Goal: Transaction & Acquisition: Purchase product/service

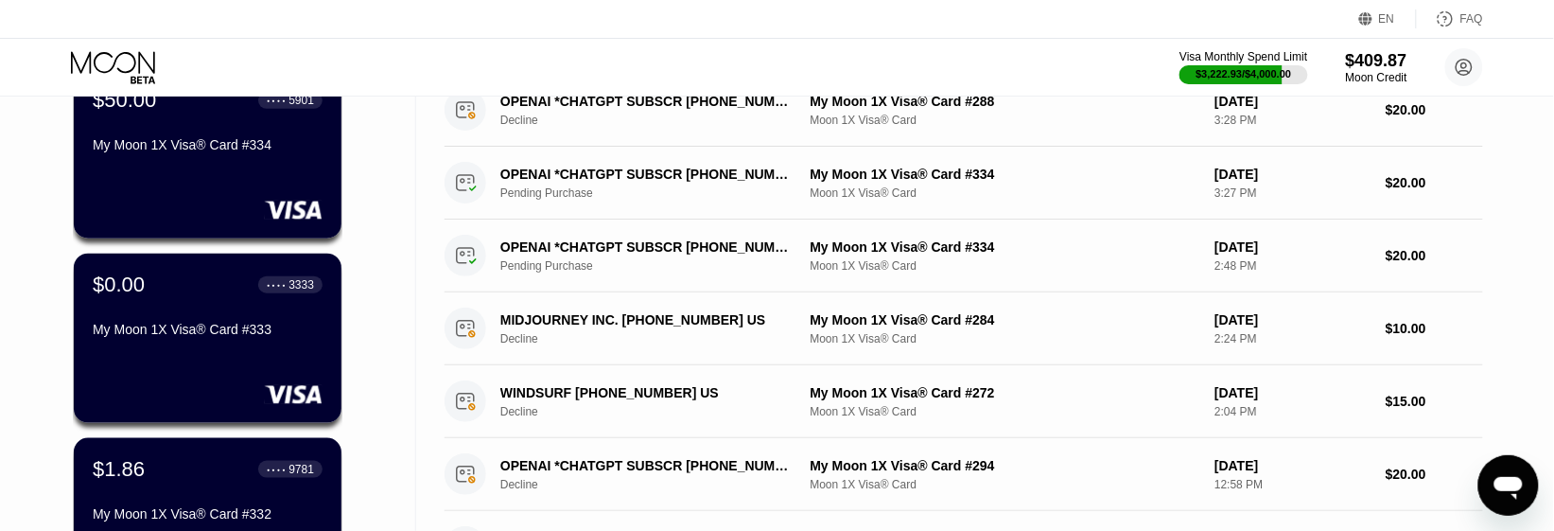
scroll to position [473, 0]
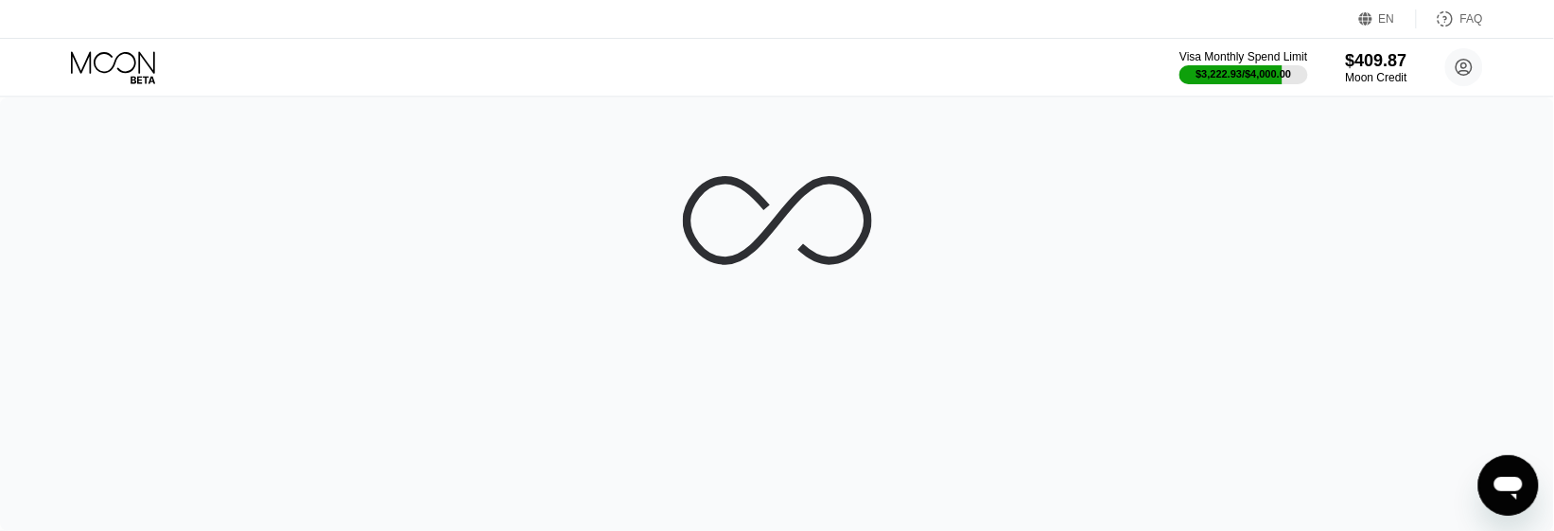
scroll to position [236, 0]
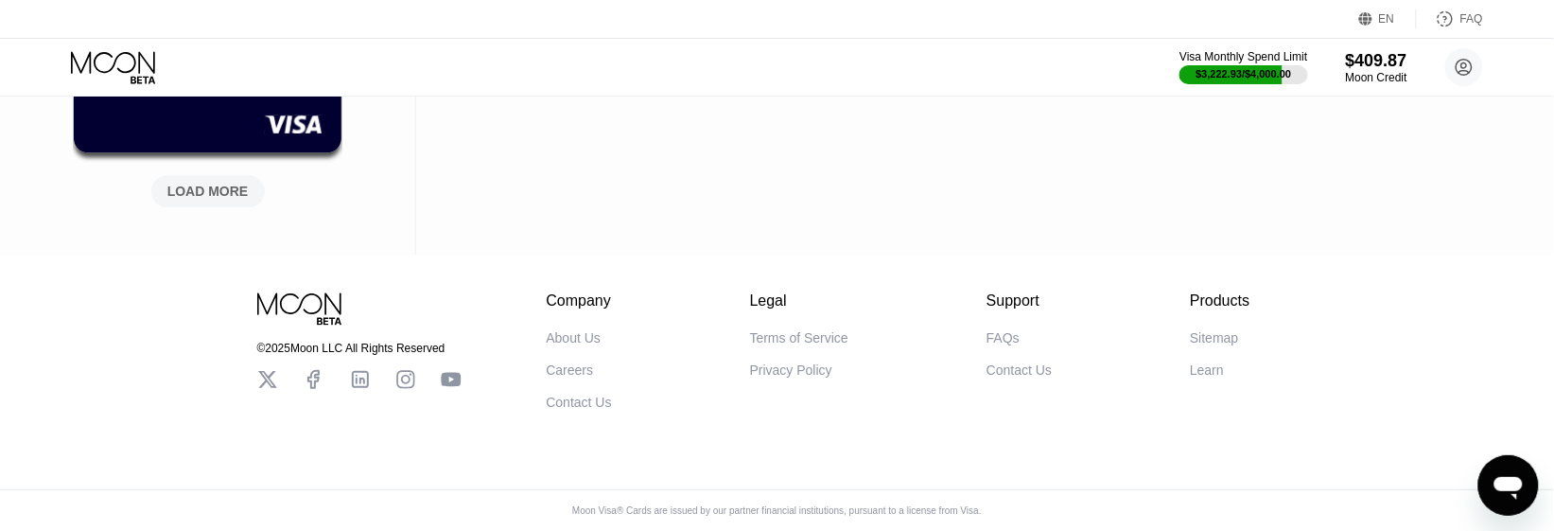
scroll to position [1194, 0]
click at [203, 187] on div "LOAD MORE" at bounding box center [207, 191] width 113 height 32
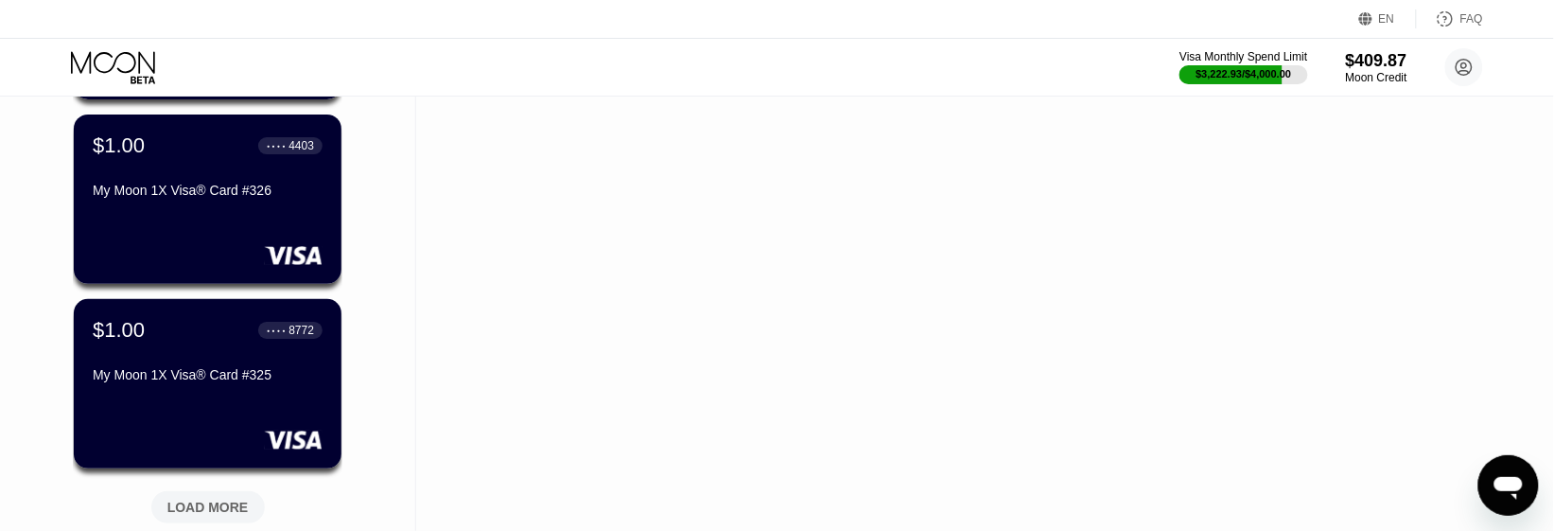
scroll to position [2116, 0]
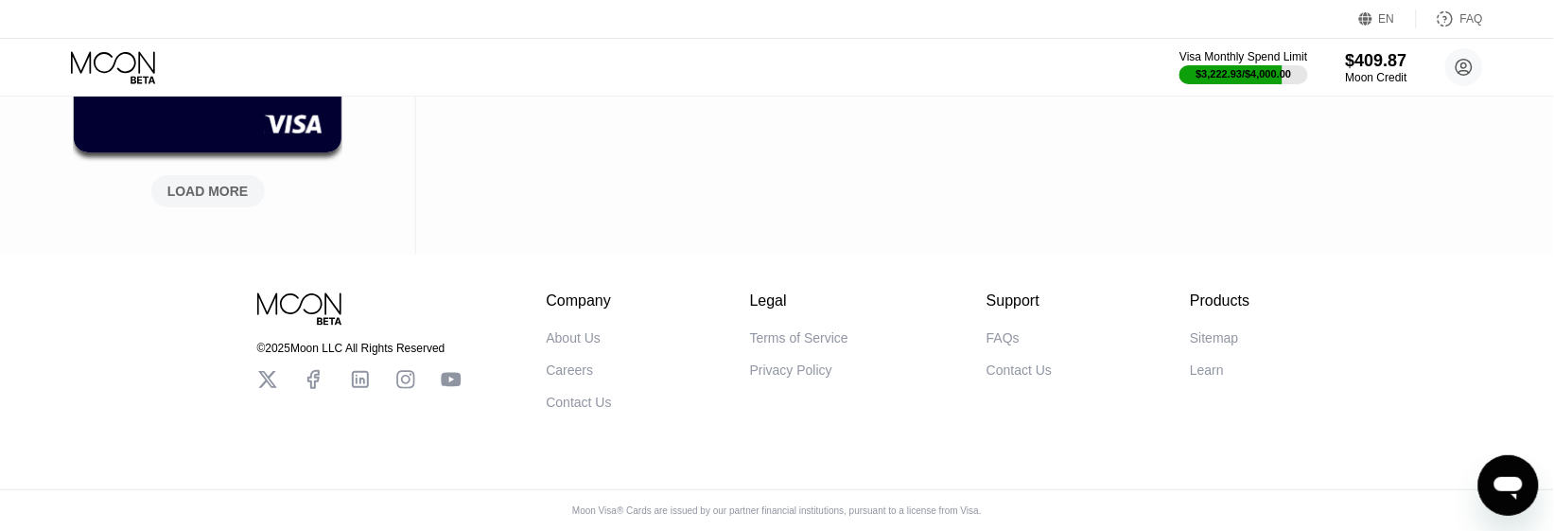
click at [236, 187] on div "LOAD MORE" at bounding box center [207, 191] width 113 height 32
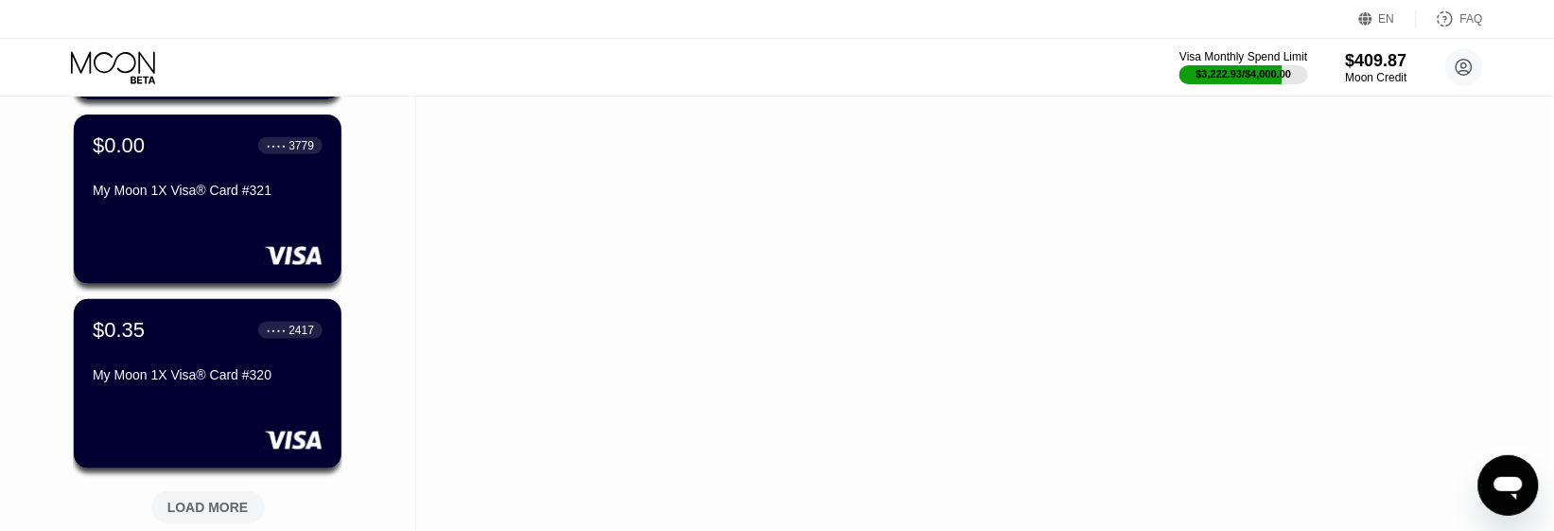
scroll to position [3037, 0]
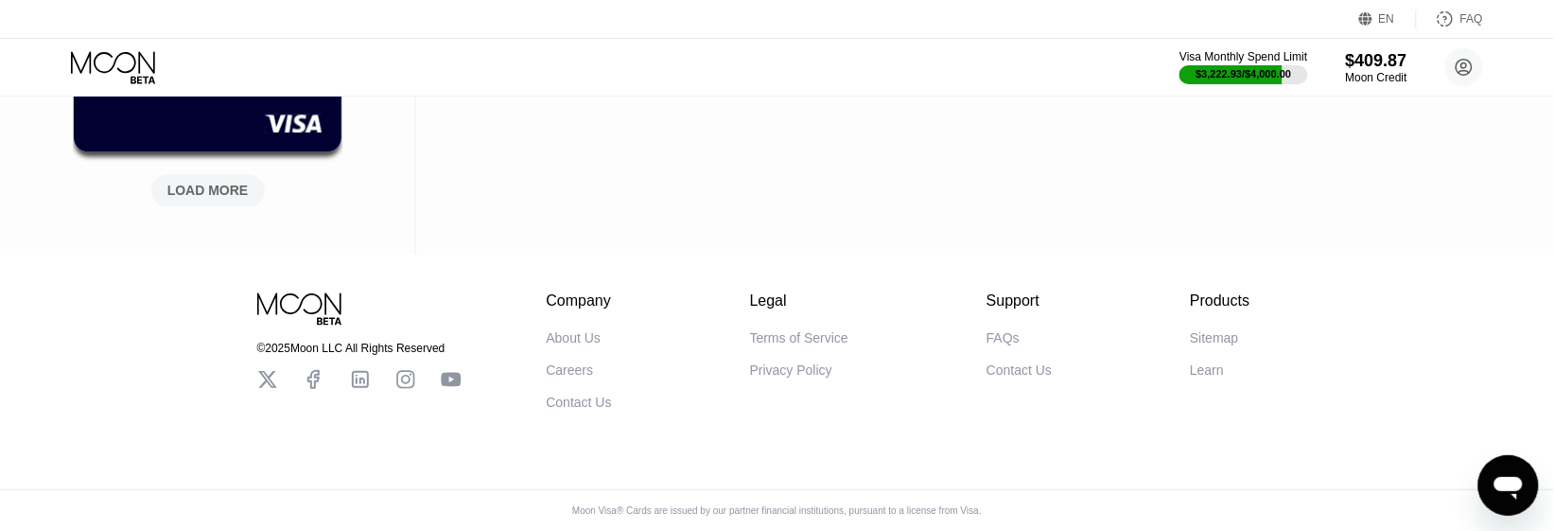
click at [239, 183] on div "LOAD MORE" at bounding box center [207, 191] width 81 height 17
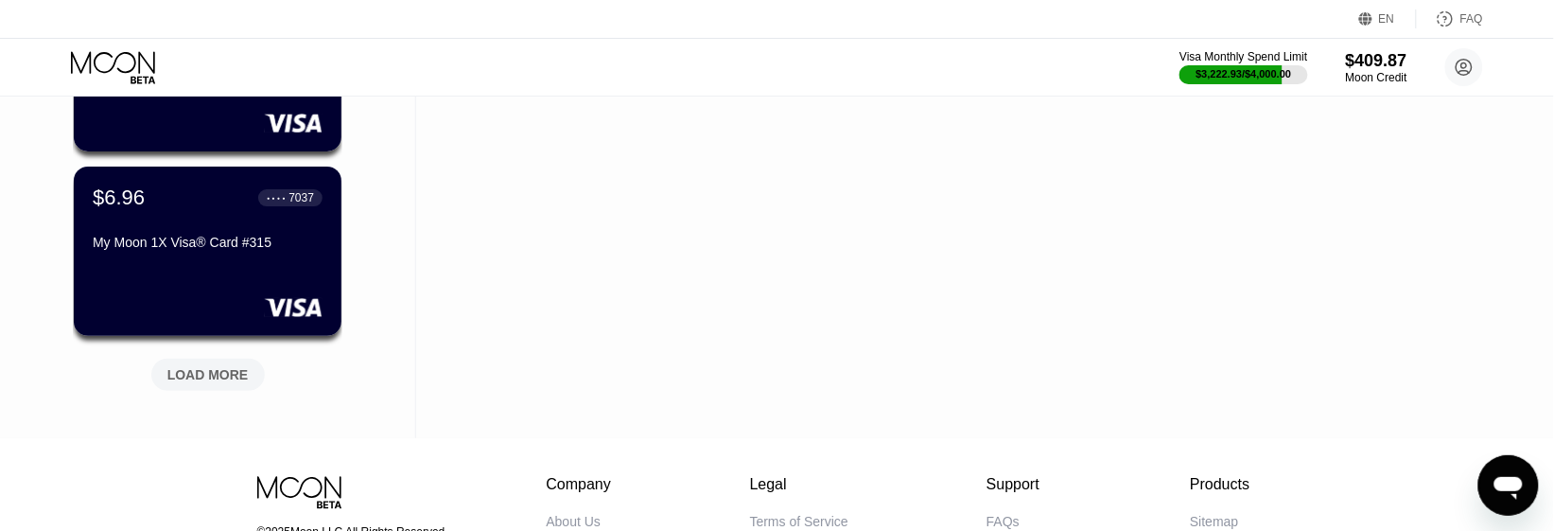
scroll to position [3959, 0]
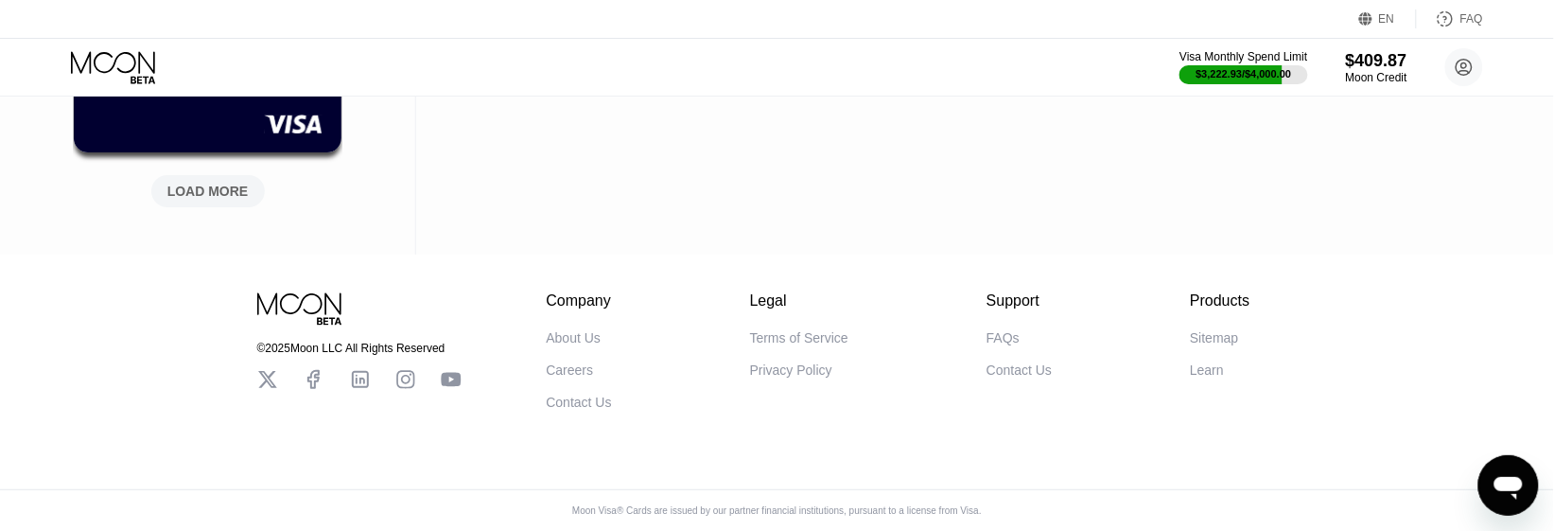
click at [222, 183] on div "LOAD MORE" at bounding box center [207, 191] width 81 height 17
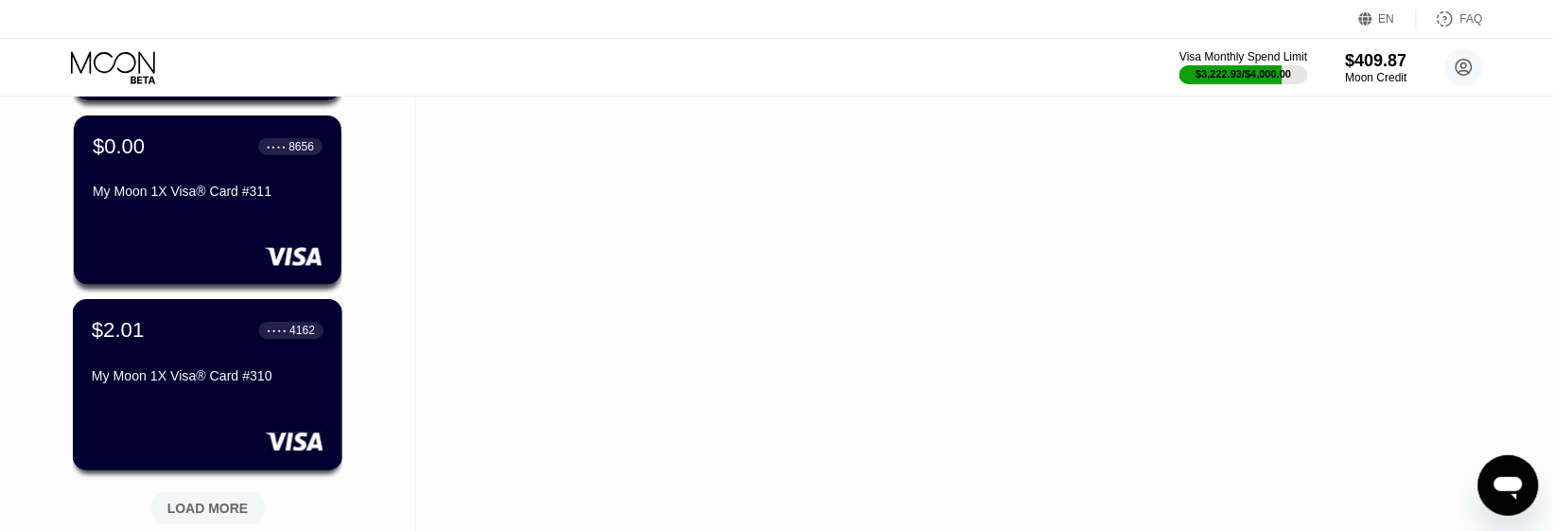
scroll to position [4786, 0]
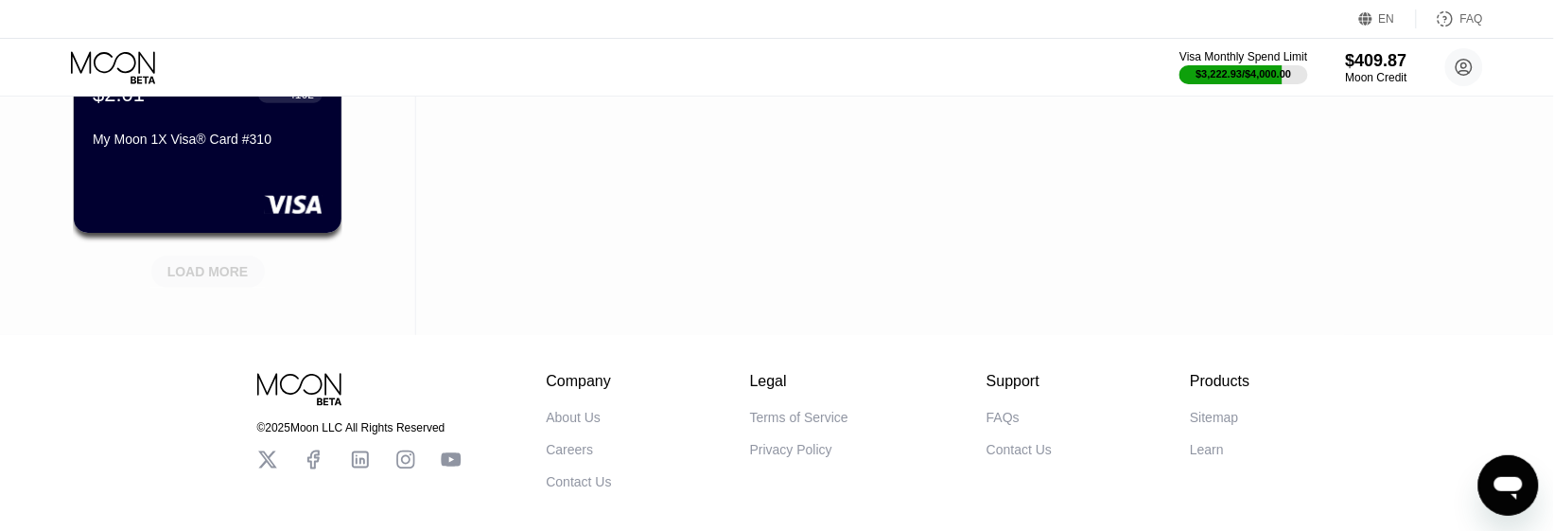
click at [235, 271] on div "LOAD MORE" at bounding box center [207, 271] width 81 height 17
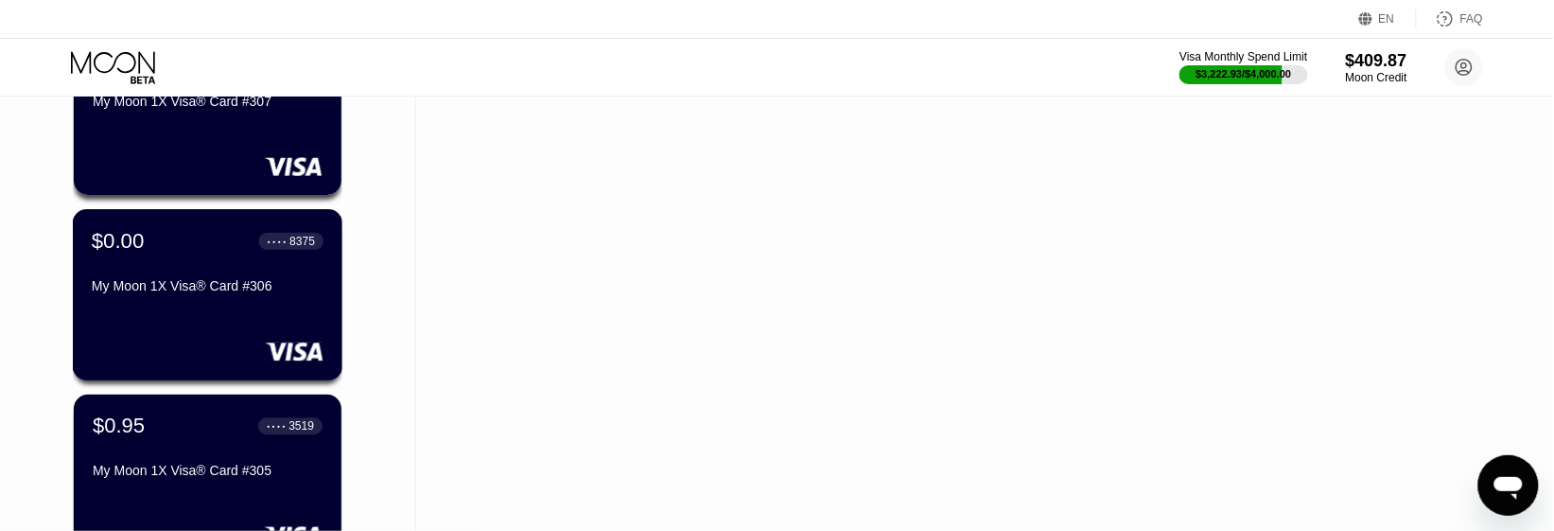
scroll to position [5803, 0]
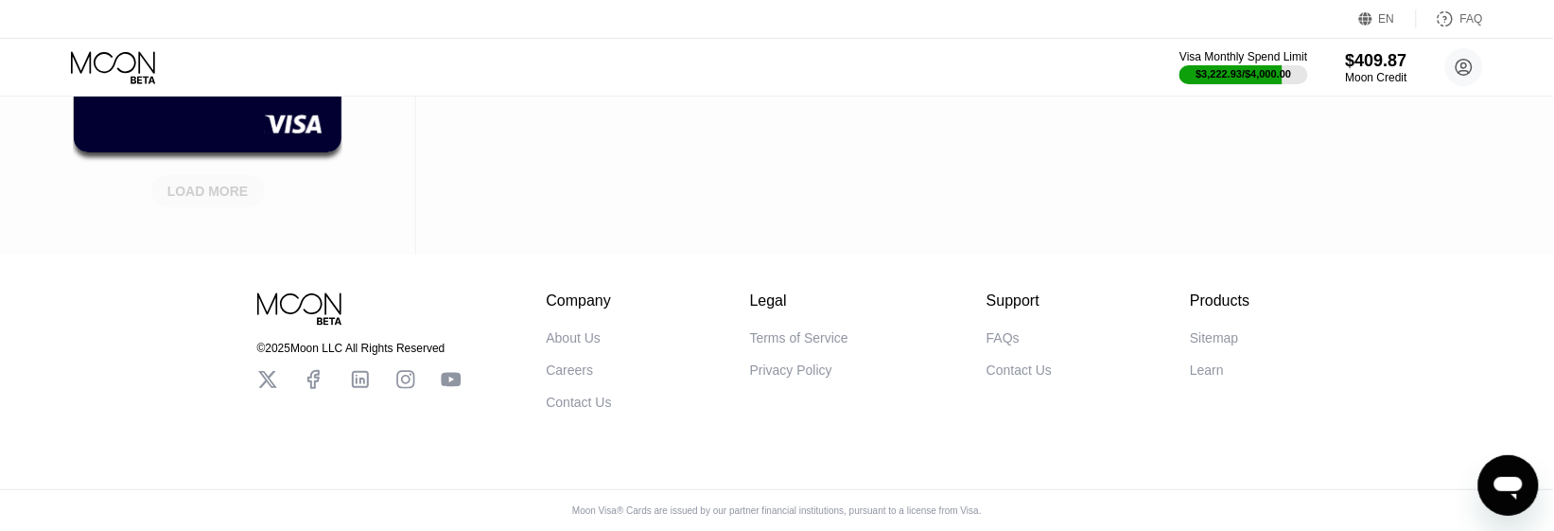
click at [182, 183] on div "LOAD MORE" at bounding box center [207, 191] width 81 height 17
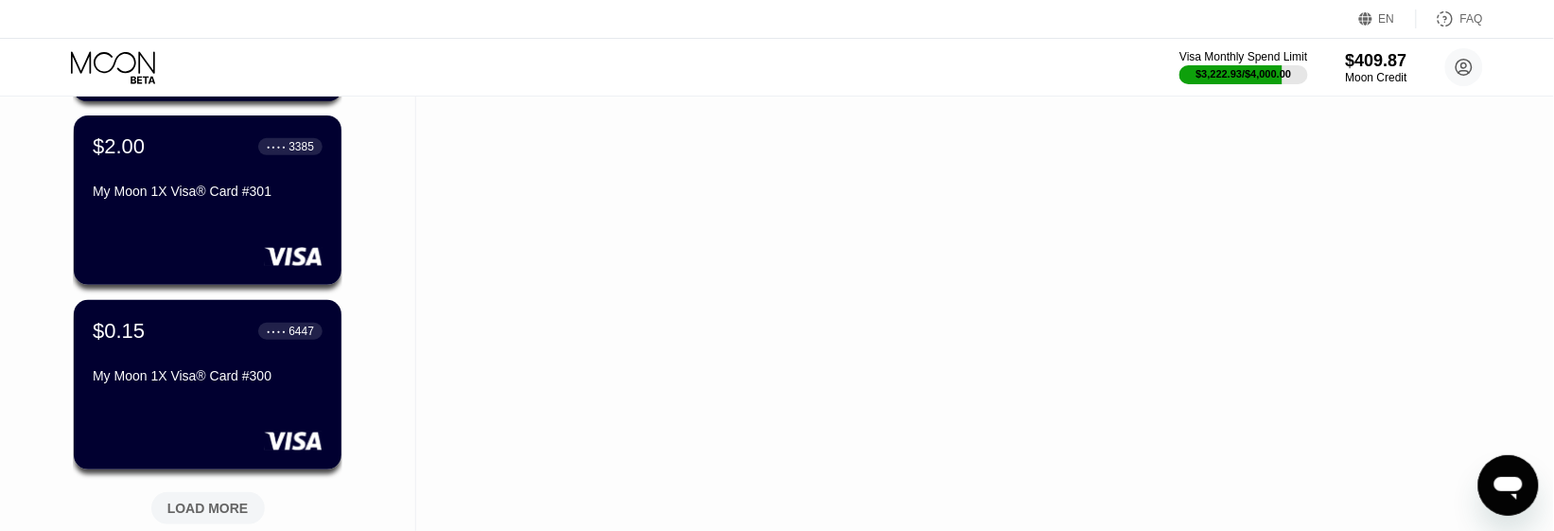
scroll to position [6630, 0]
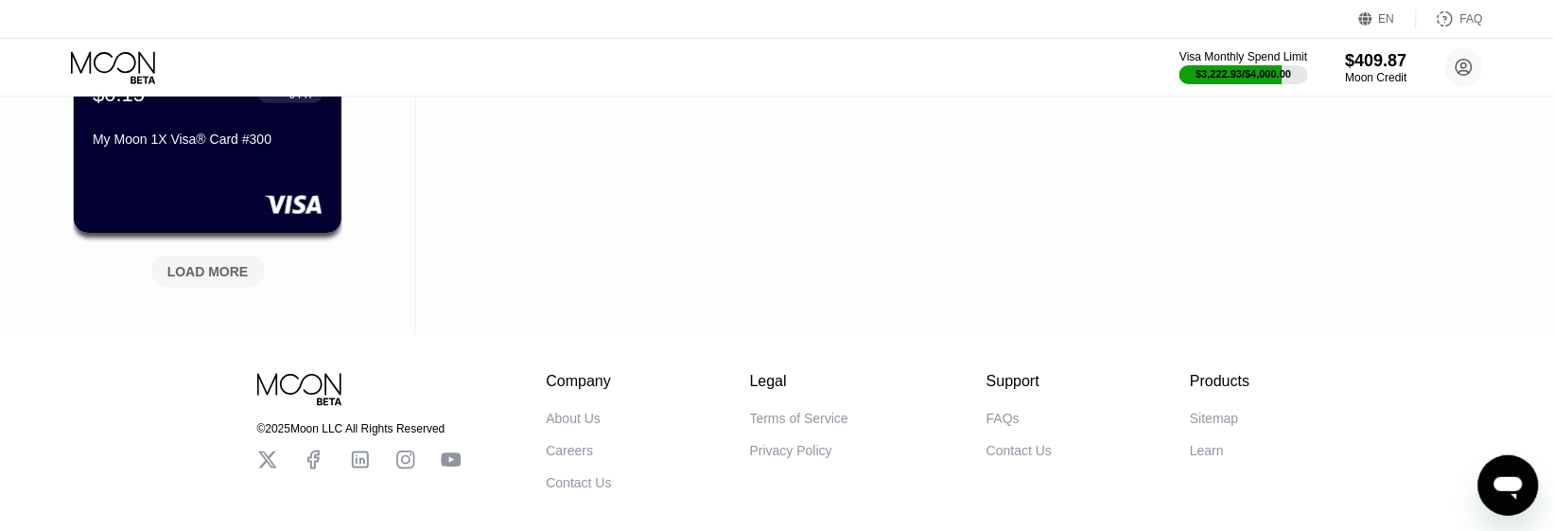
click at [200, 282] on div "LOAD MORE" at bounding box center [207, 271] width 113 height 32
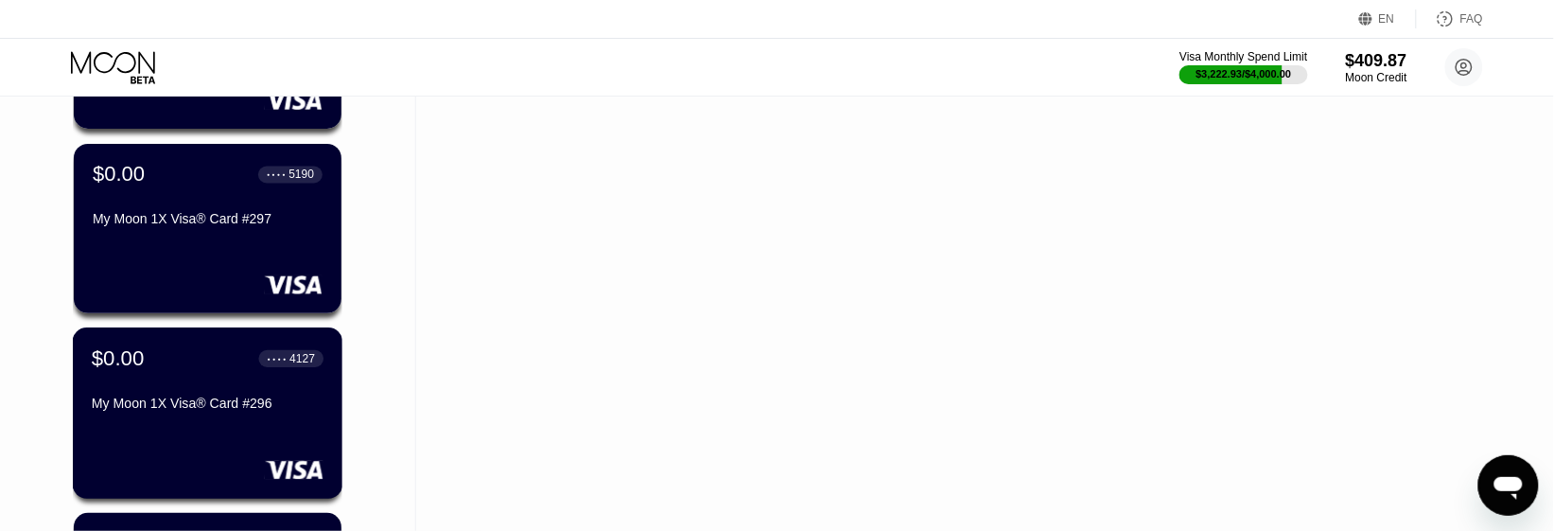
scroll to position [7458, 0]
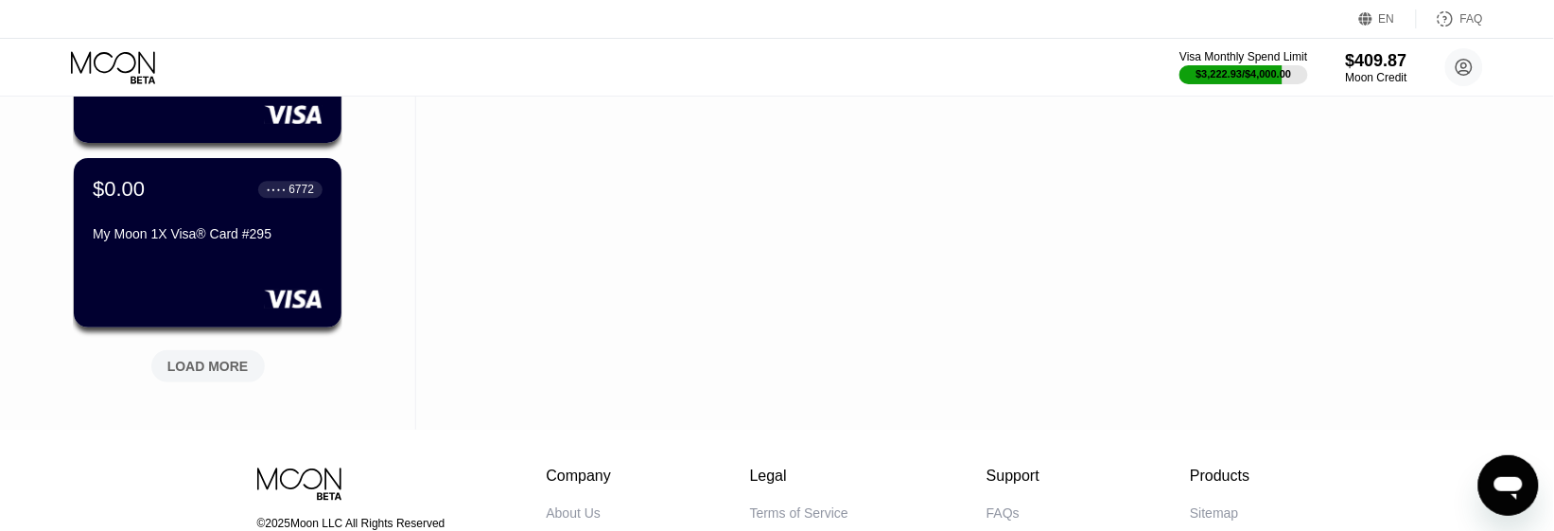
click at [199, 355] on div "LOAD MORE" at bounding box center [207, 366] width 113 height 32
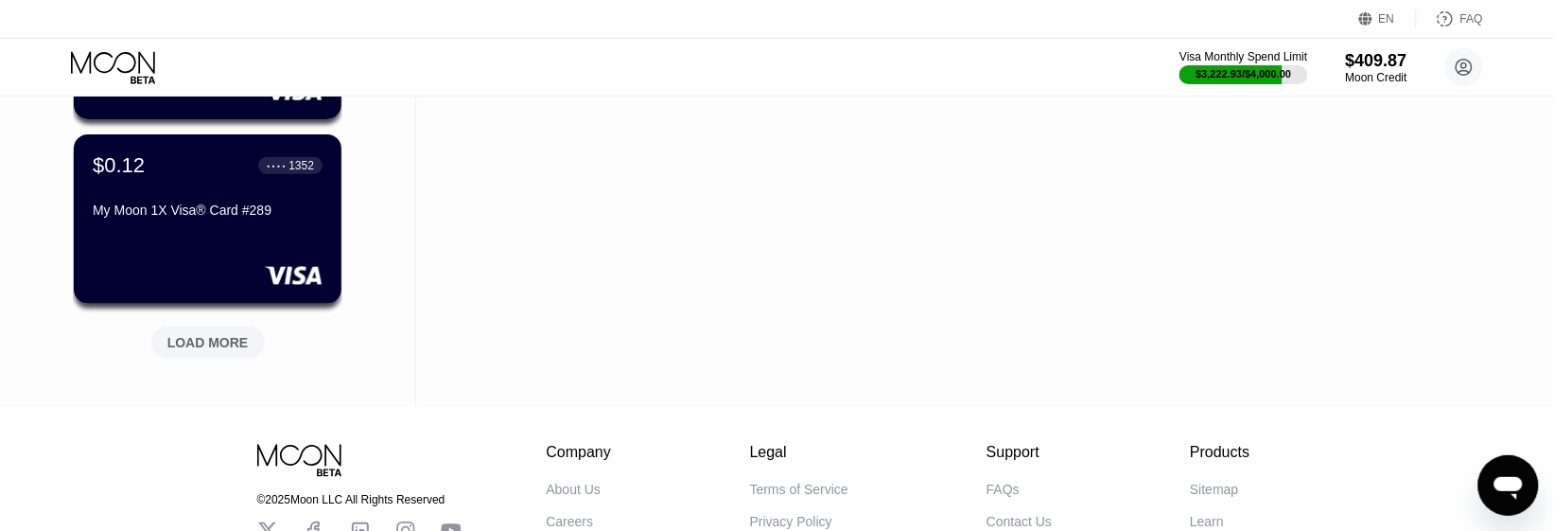
scroll to position [8522, 0]
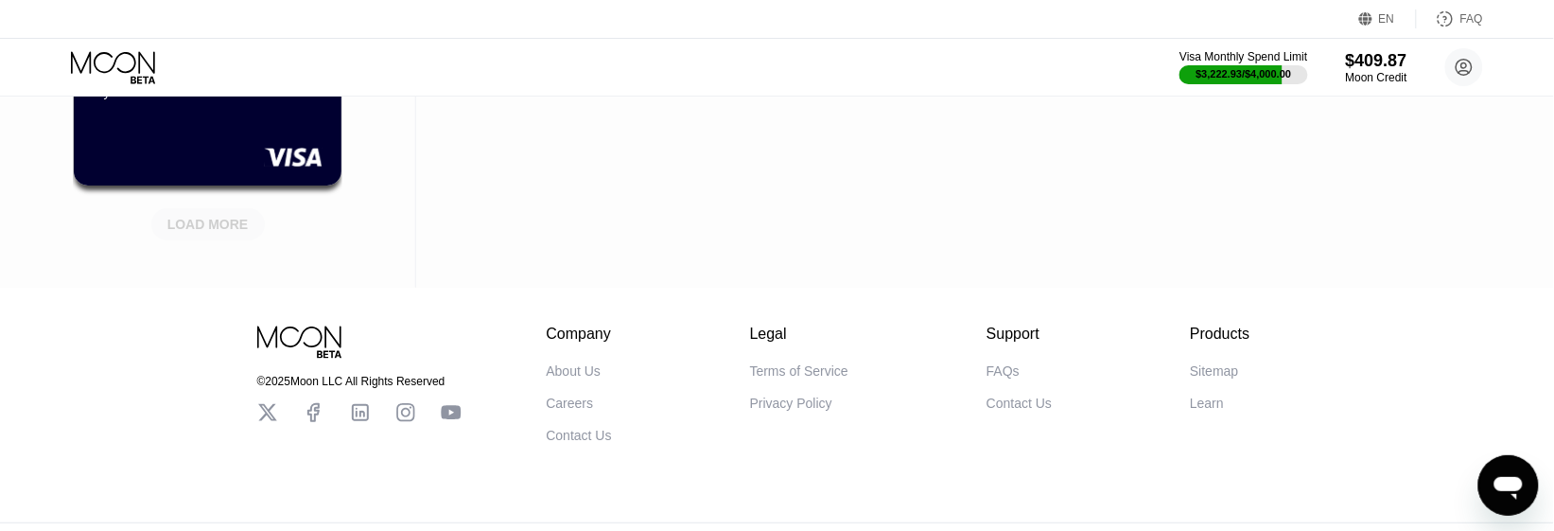
click at [214, 223] on div "LOAD MORE" at bounding box center [207, 224] width 81 height 17
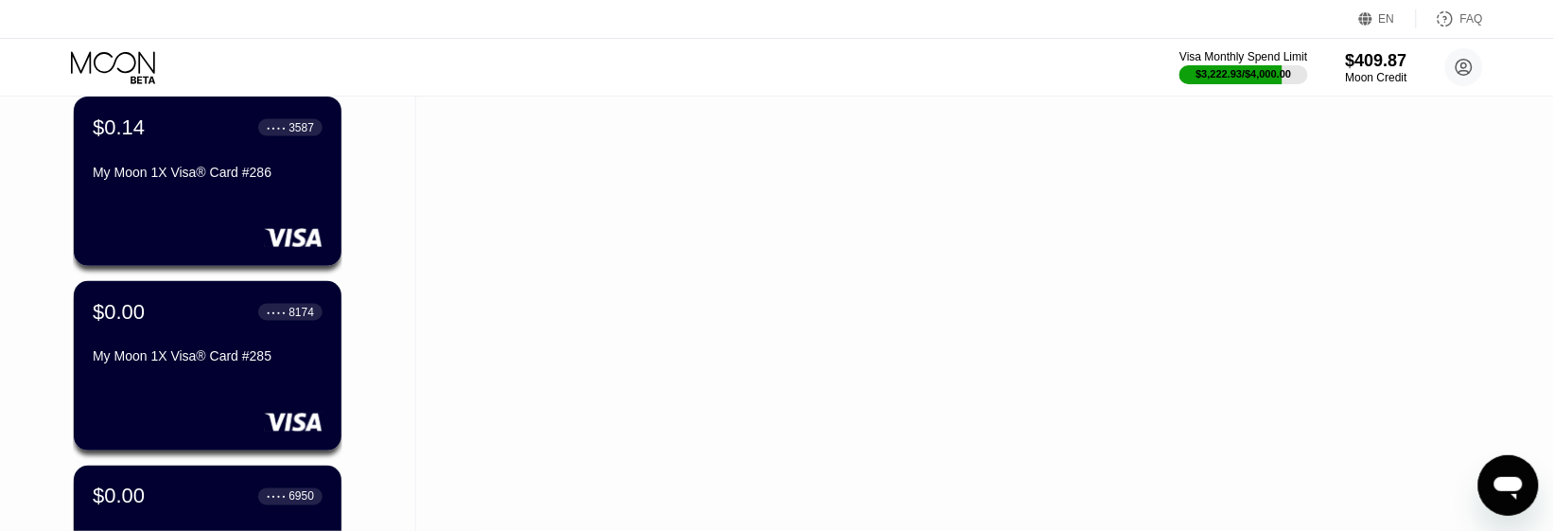
scroll to position [9468, 0]
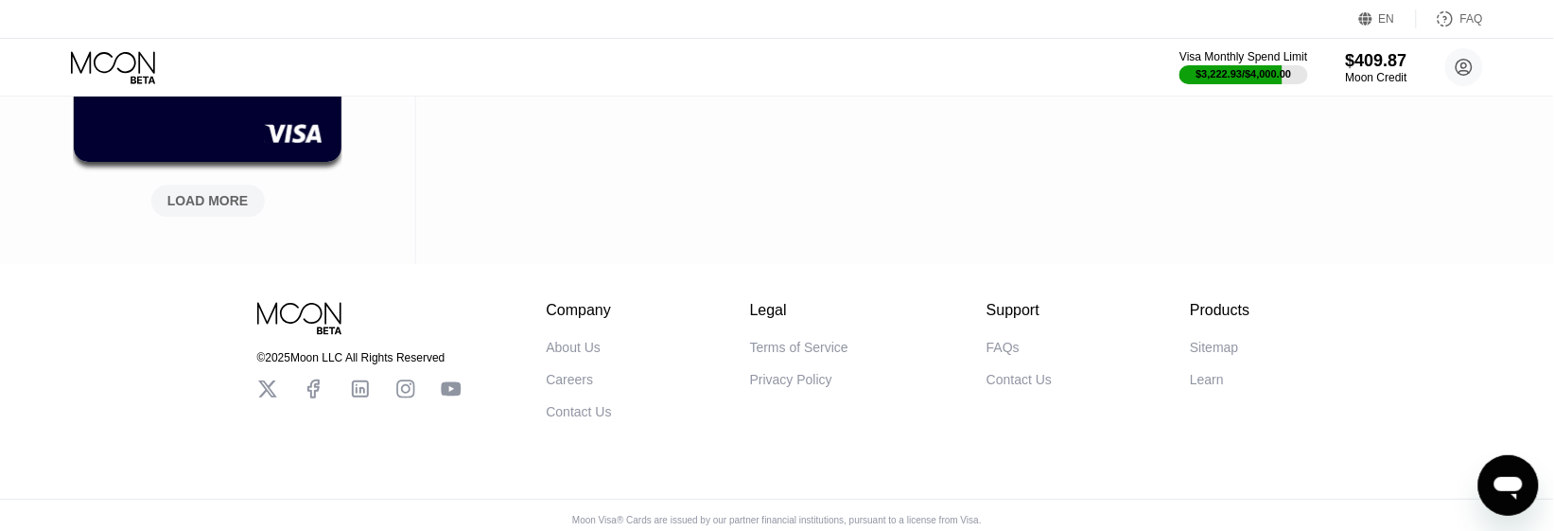
click at [190, 183] on div "LOAD MORE" at bounding box center [208, 197] width 142 height 40
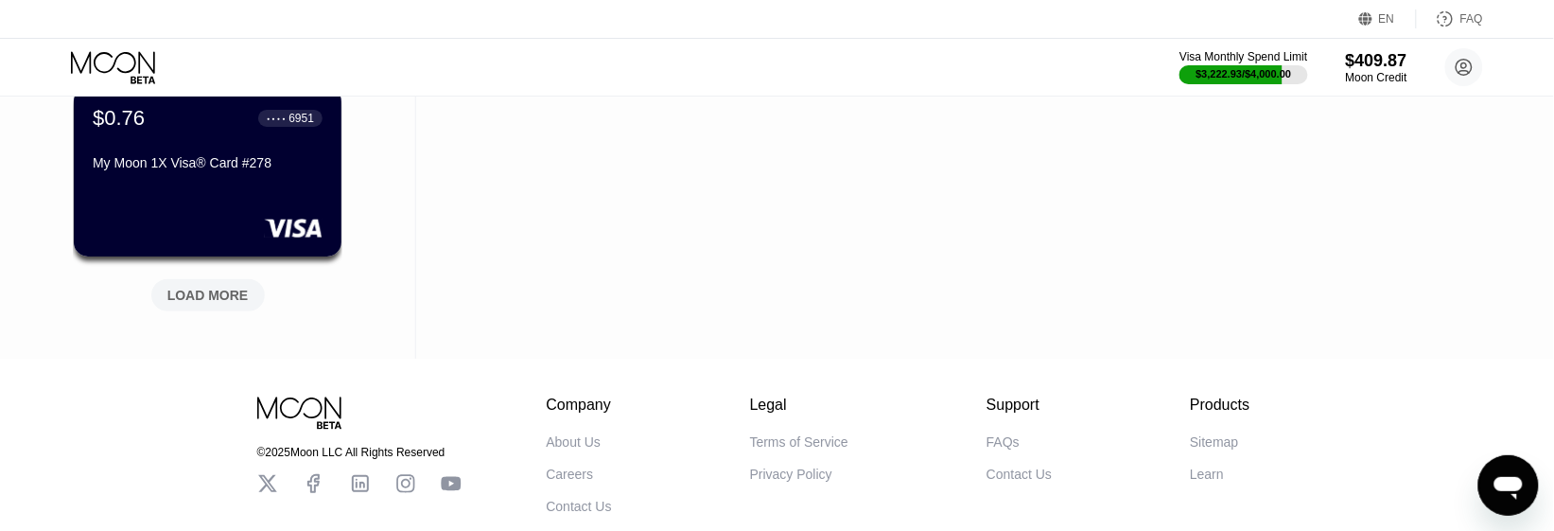
scroll to position [10412, 0]
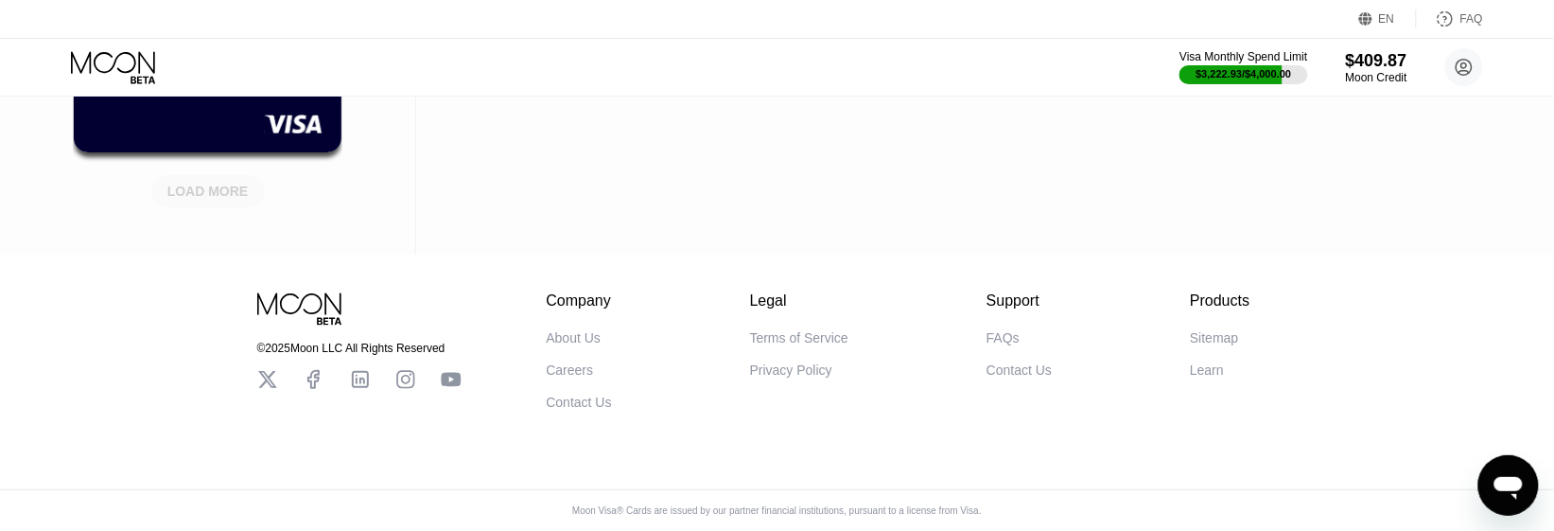
click at [239, 192] on div "LOAD MORE" at bounding box center [207, 191] width 113 height 32
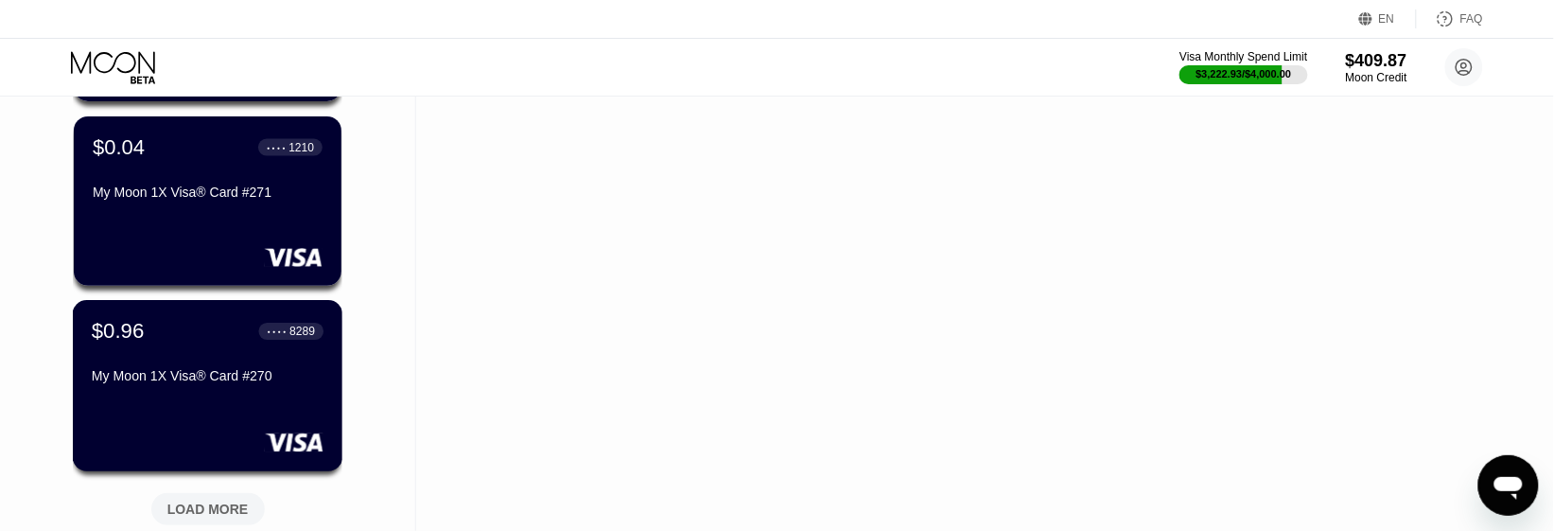
scroll to position [11240, 0]
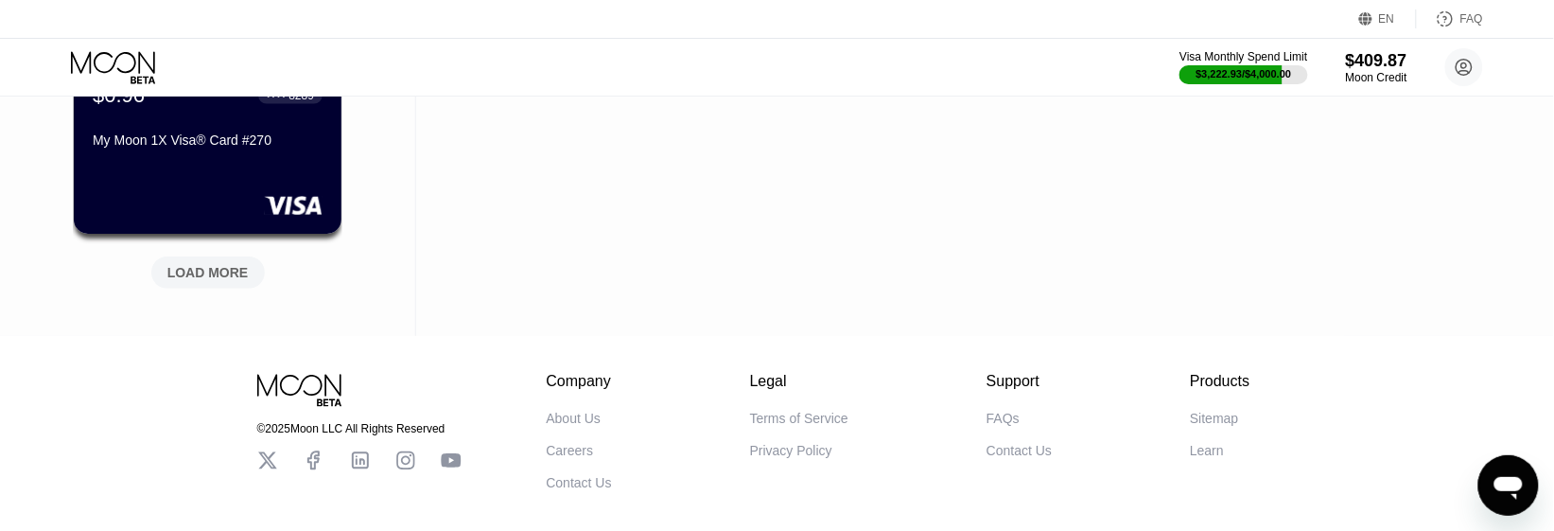
click at [216, 264] on div "LOAD MORE" at bounding box center [207, 272] width 81 height 17
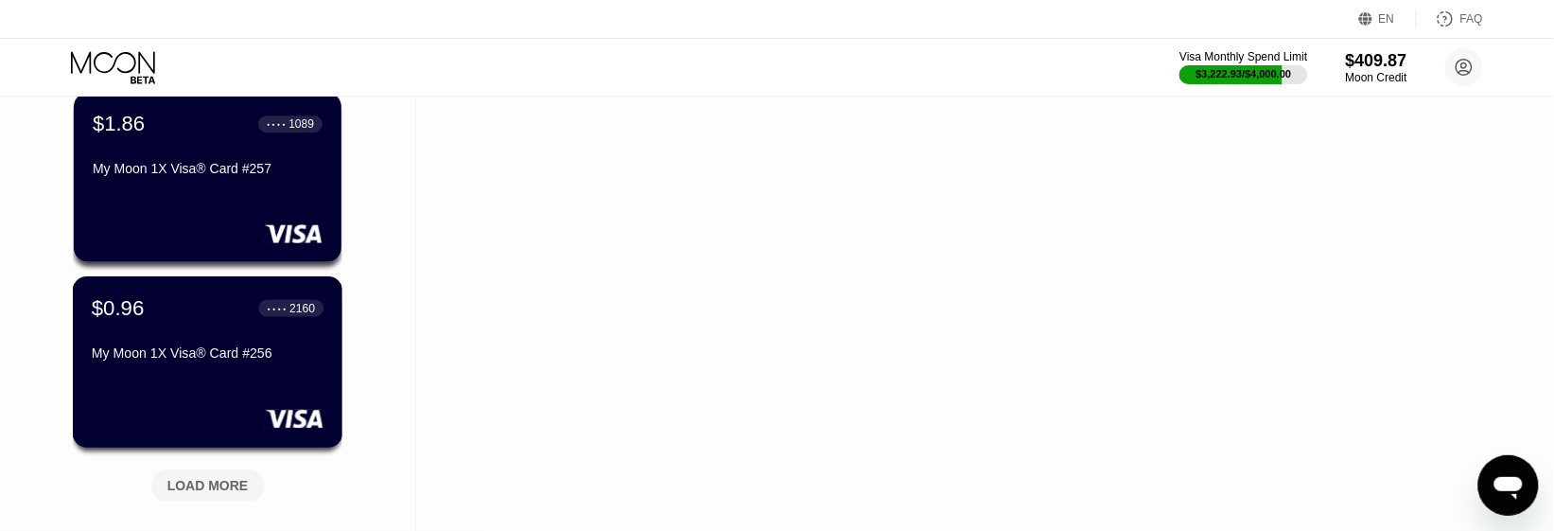
scroll to position [12257, 0]
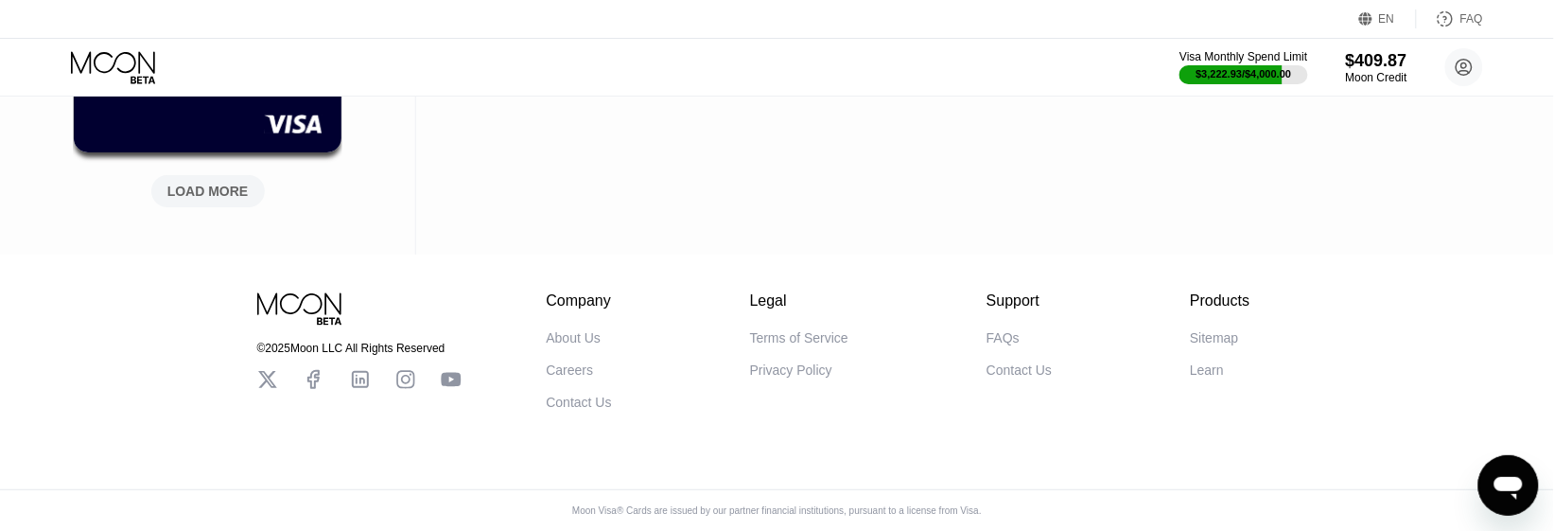
click at [201, 185] on div "LOAD MORE" at bounding box center [207, 191] width 81 height 17
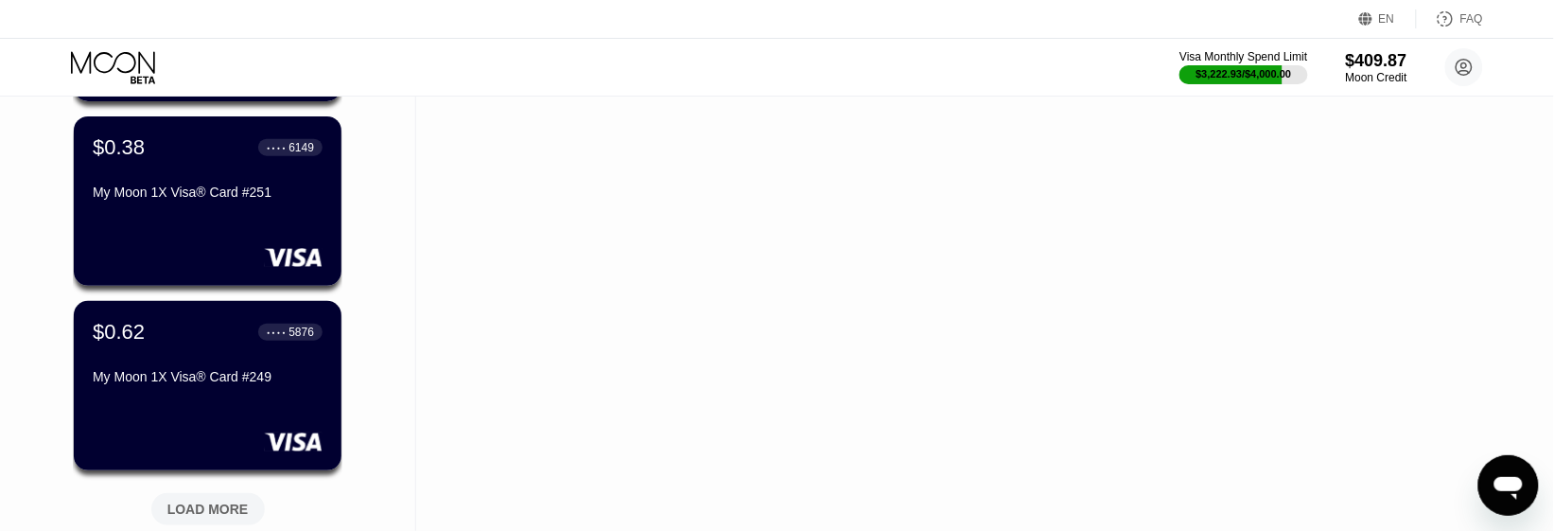
scroll to position [13084, 0]
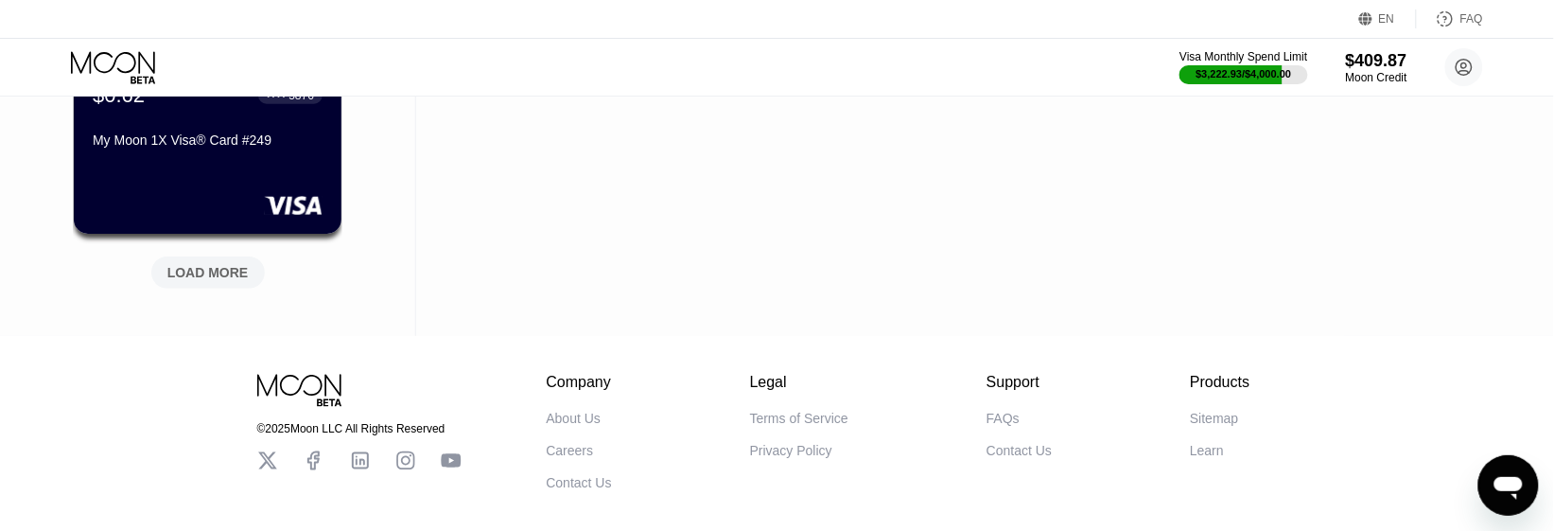
click at [220, 267] on div "LOAD MORE" at bounding box center [207, 272] width 81 height 17
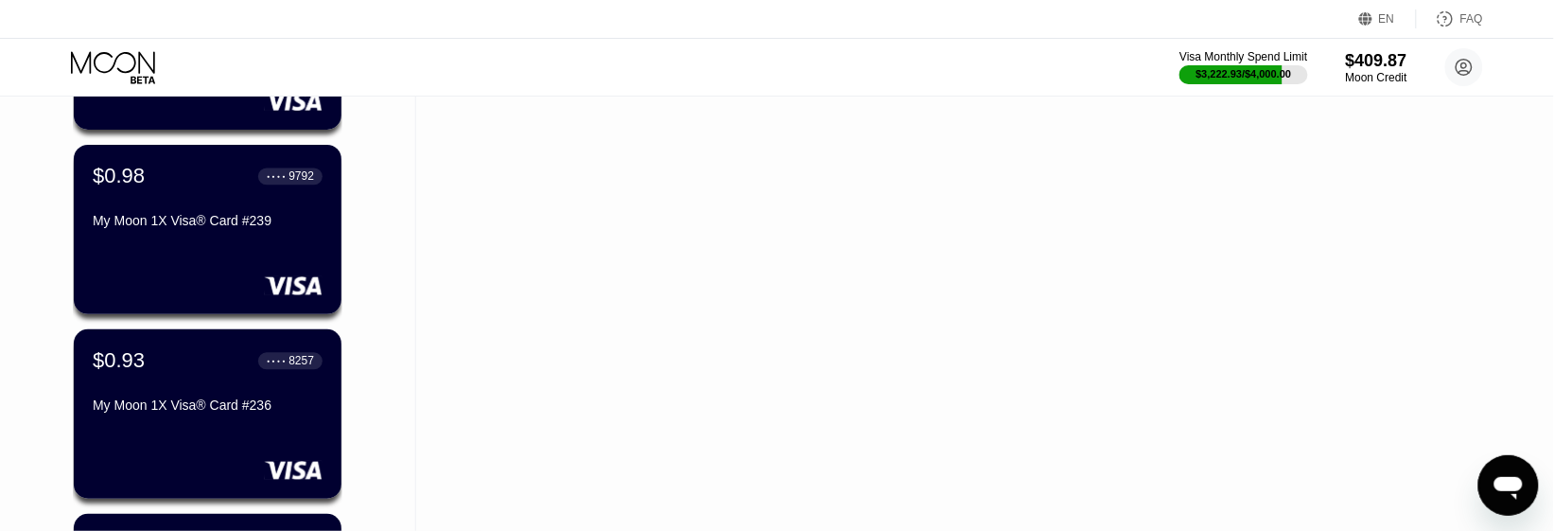
scroll to position [14030, 0]
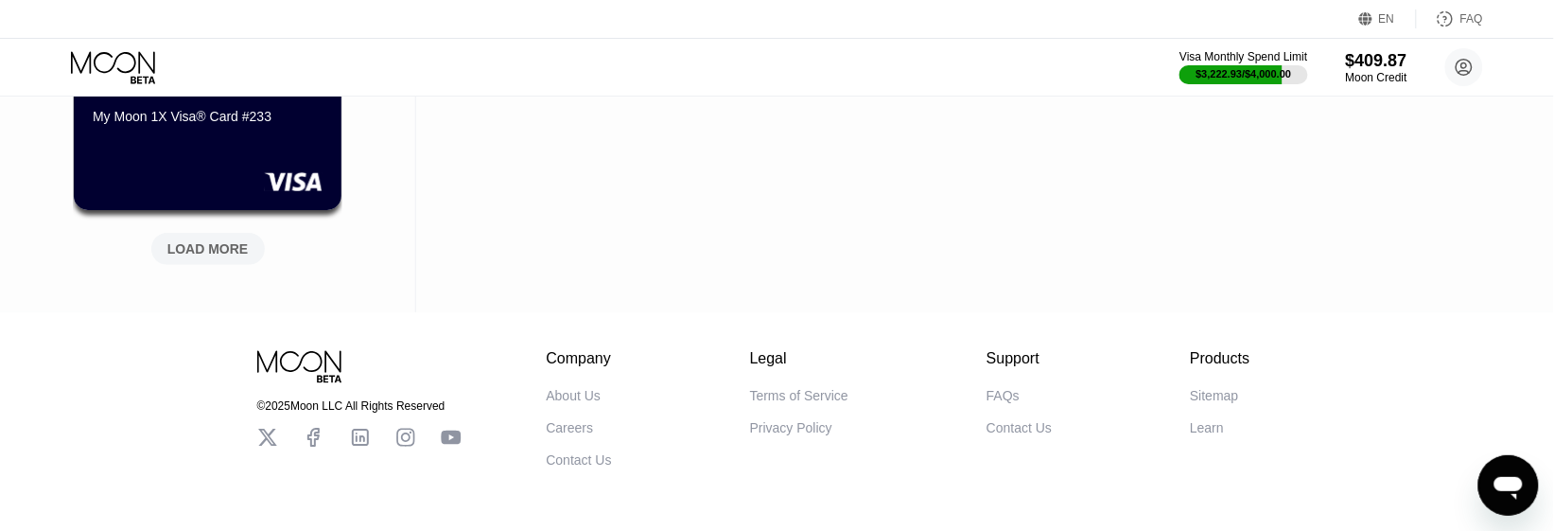
click at [235, 255] on div "LOAD MORE" at bounding box center [207, 248] width 81 height 17
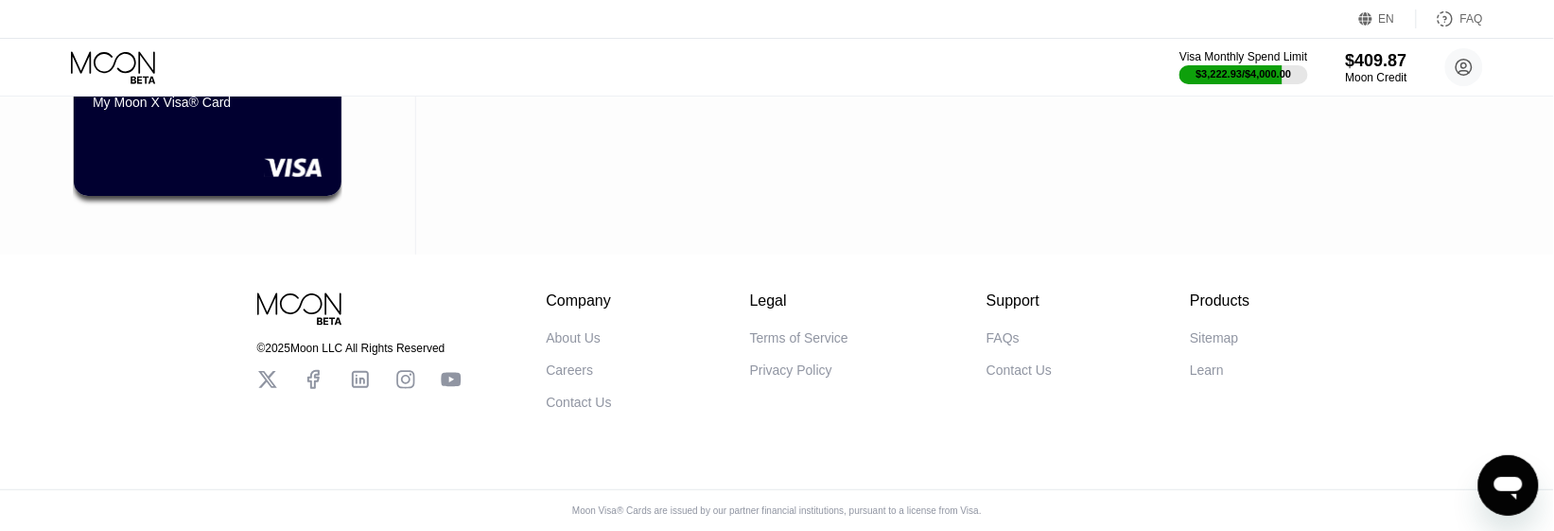
scroll to position [14676, 0]
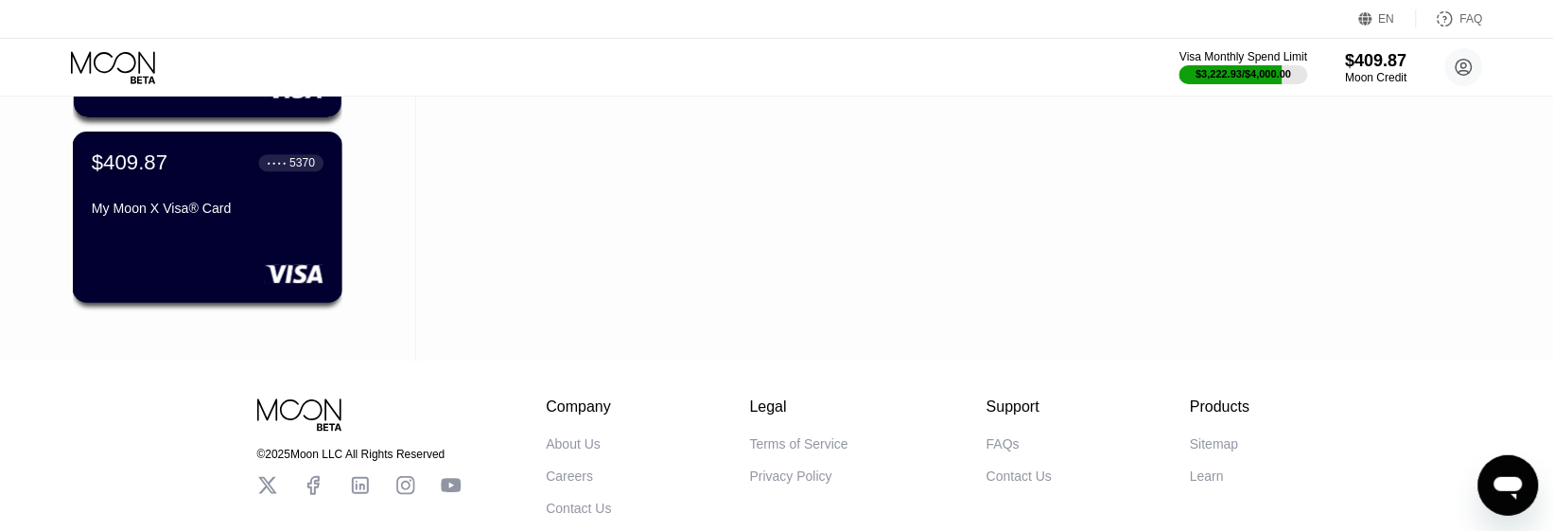
click at [223, 222] on div "My Moon X Visa® Card" at bounding box center [208, 211] width 232 height 23
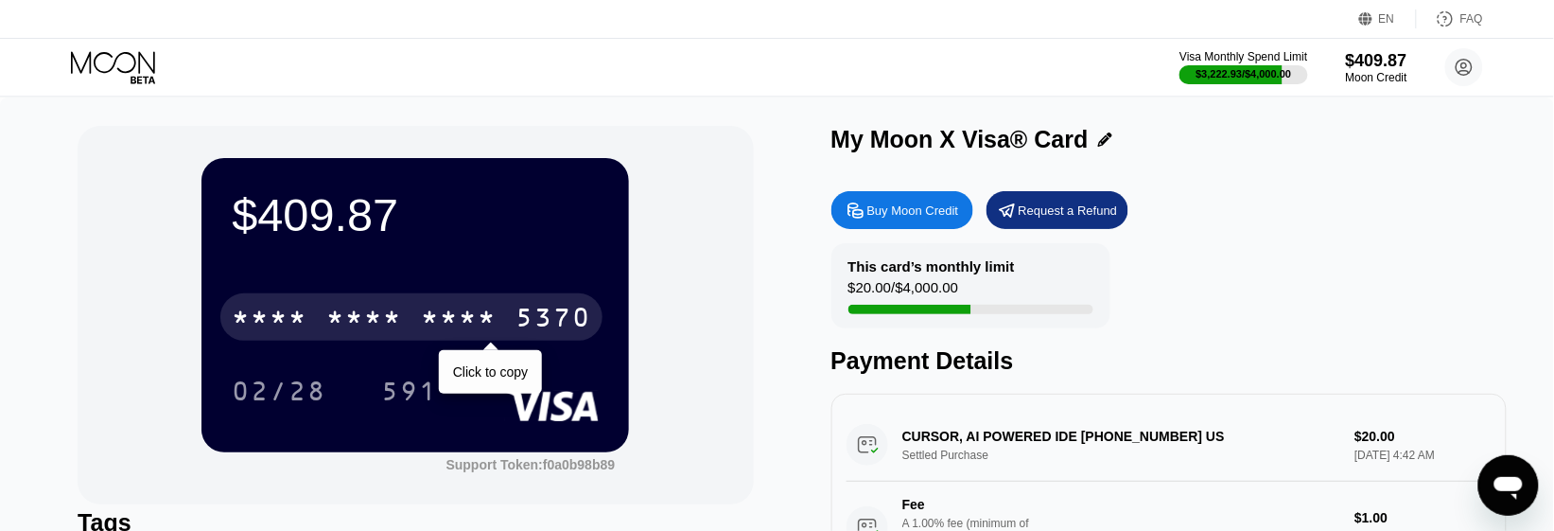
click at [355, 305] on div "* * * * * * * * * * * * 5370" at bounding box center [411, 316] width 382 height 47
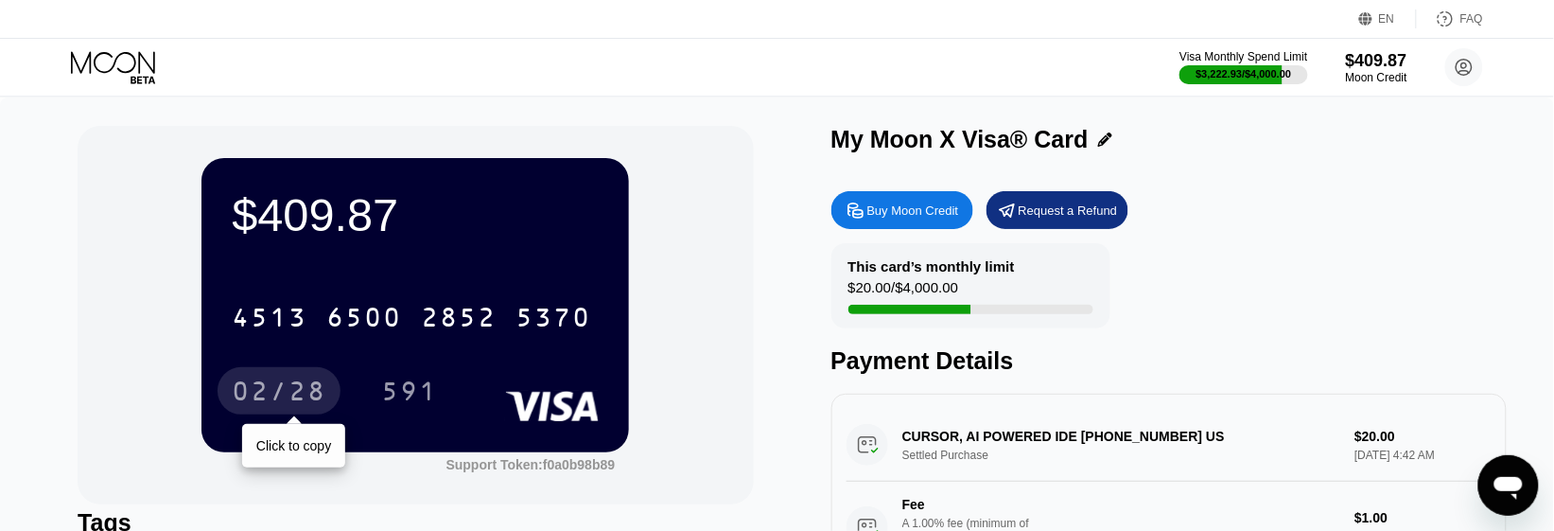
click at [294, 407] on div "02/28" at bounding box center [279, 393] width 95 height 30
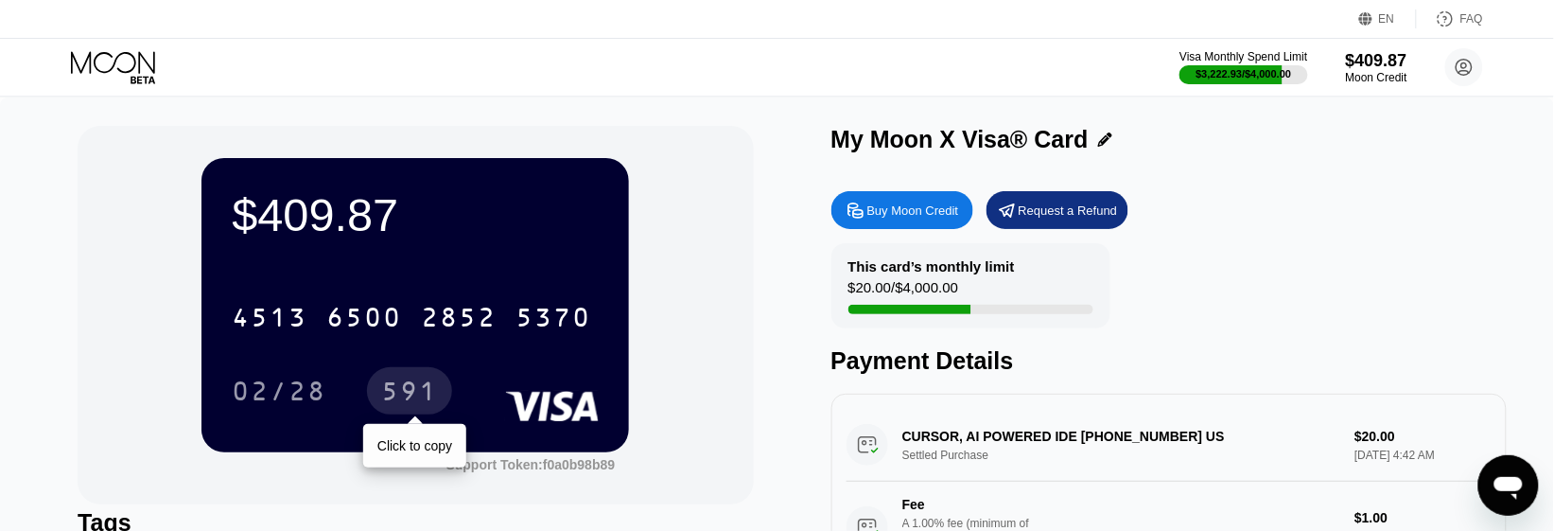
click at [408, 390] on div "591" at bounding box center [409, 393] width 57 height 30
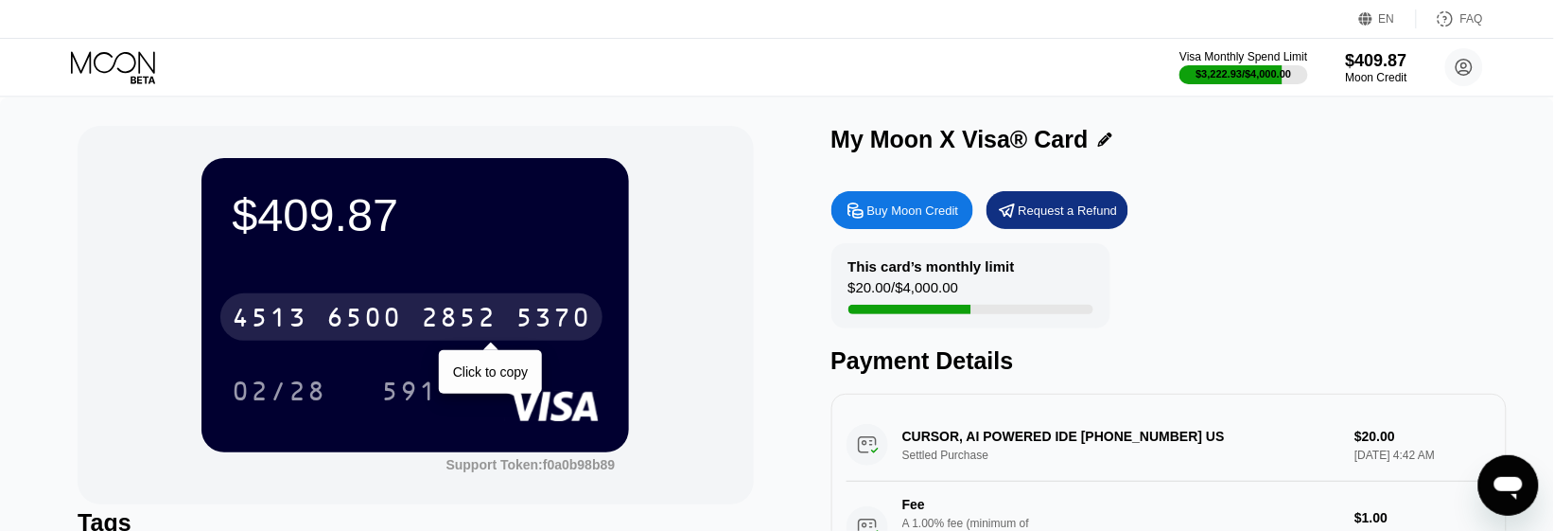
click at [379, 309] on div "6500" at bounding box center [364, 320] width 76 height 30
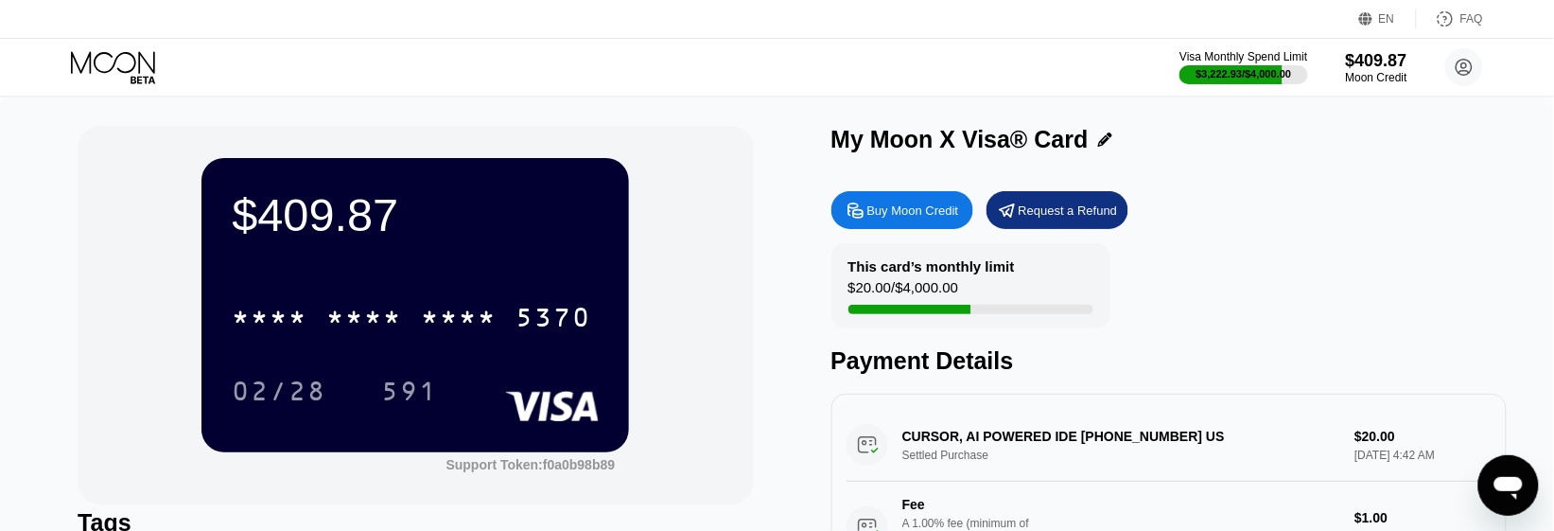
click at [111, 332] on div "$409.87 * * * * * * * * * * * * 5370 02/28 591 Support Token: f0a0b98b89" at bounding box center [415, 315] width 675 height 378
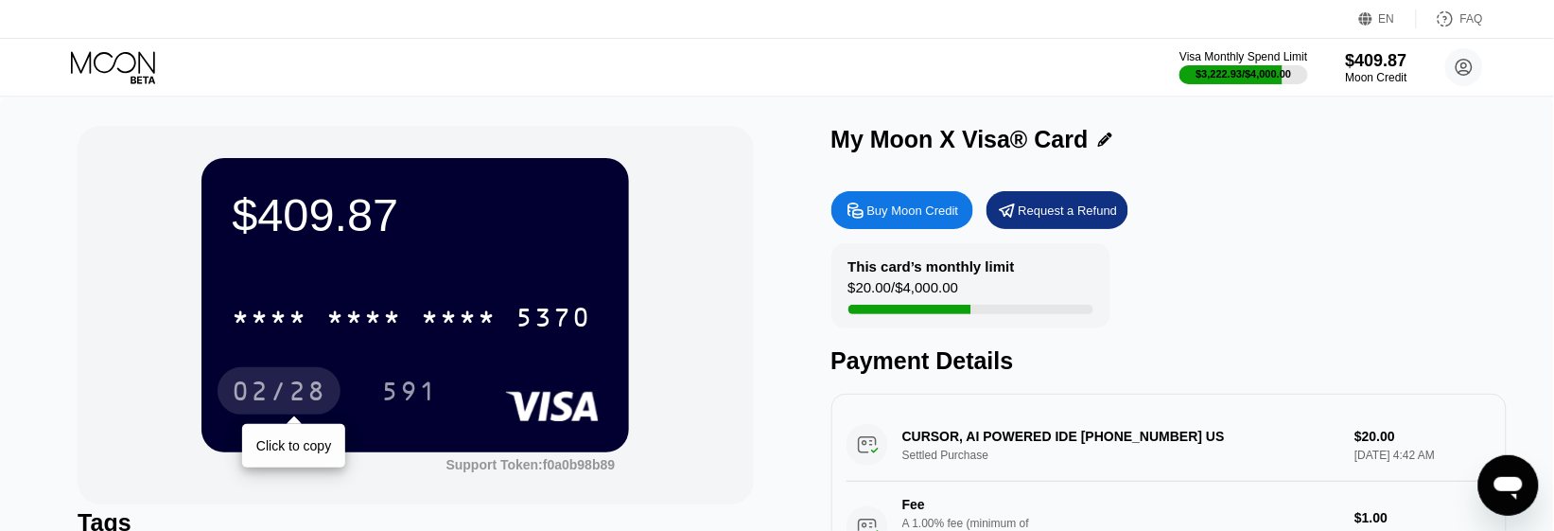
click at [253, 385] on div "02/28" at bounding box center [279, 393] width 95 height 30
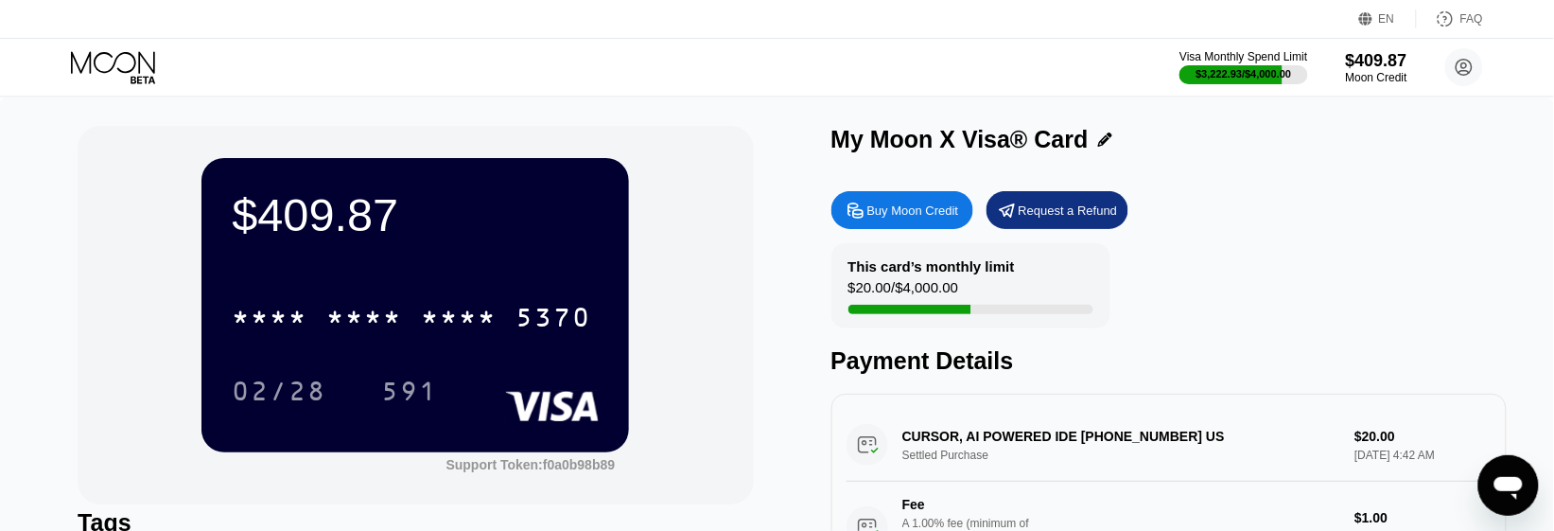
click at [112, 400] on div "$409.87 * * * * * * * * * * * * 5370 02/28 591 Support Token: f0a0b98b89" at bounding box center [415, 315] width 675 height 378
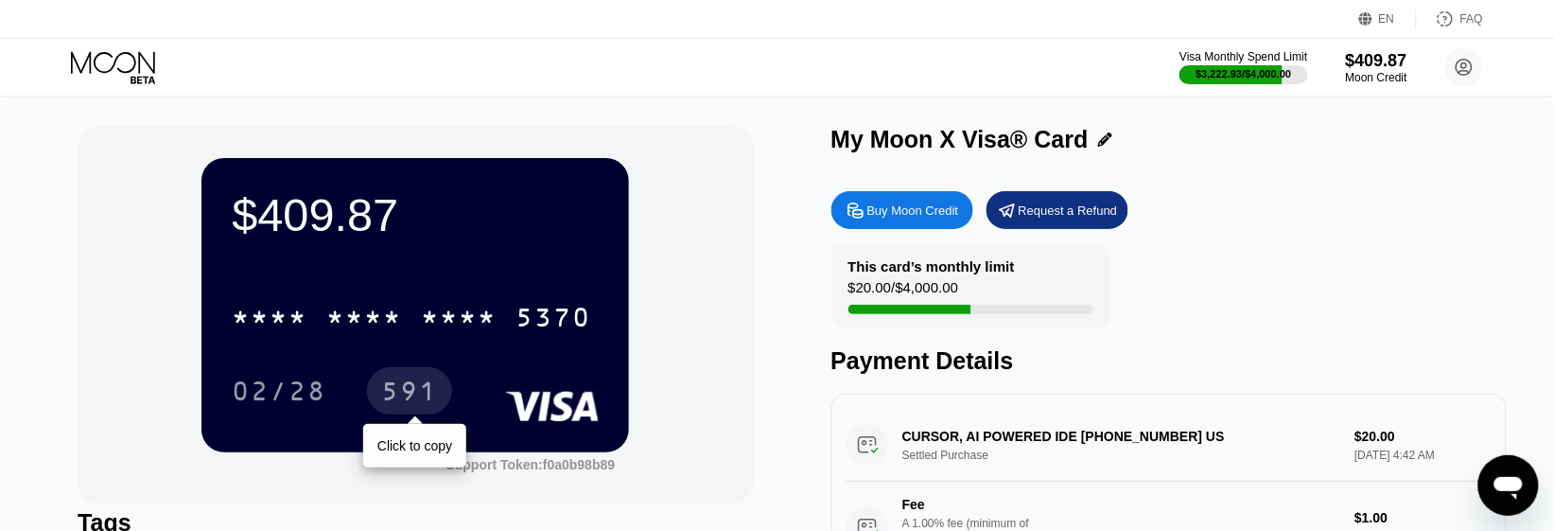
click at [405, 386] on div "591" at bounding box center [409, 393] width 57 height 30
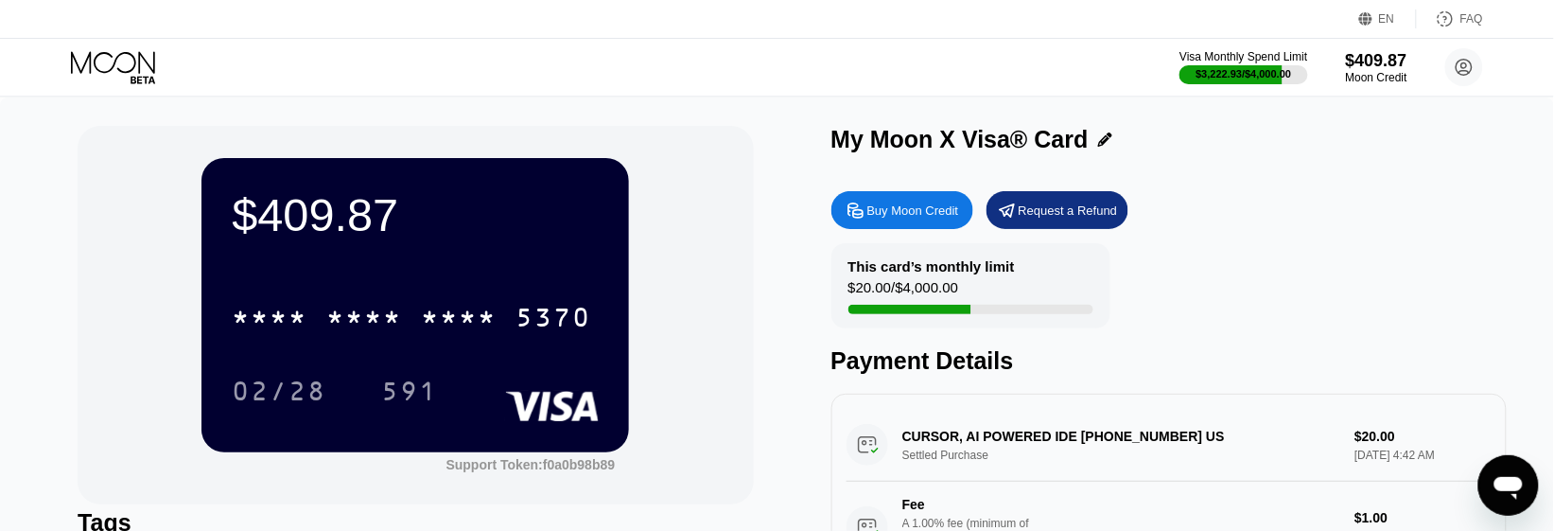
click at [115, 309] on div "$409.87 * * * * * * * * * * * * 5370 02/28 591 Support Token: f0a0b98b89" at bounding box center [415, 315] width 675 height 378
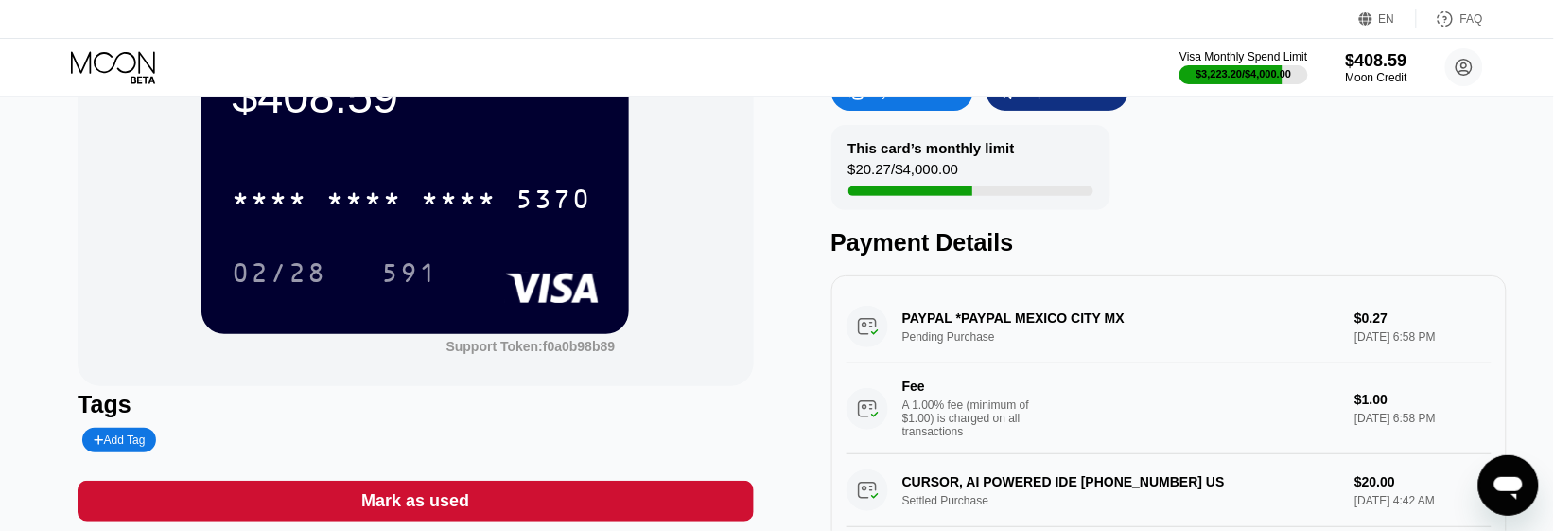
click at [124, 63] on icon at bounding box center [115, 67] width 88 height 33
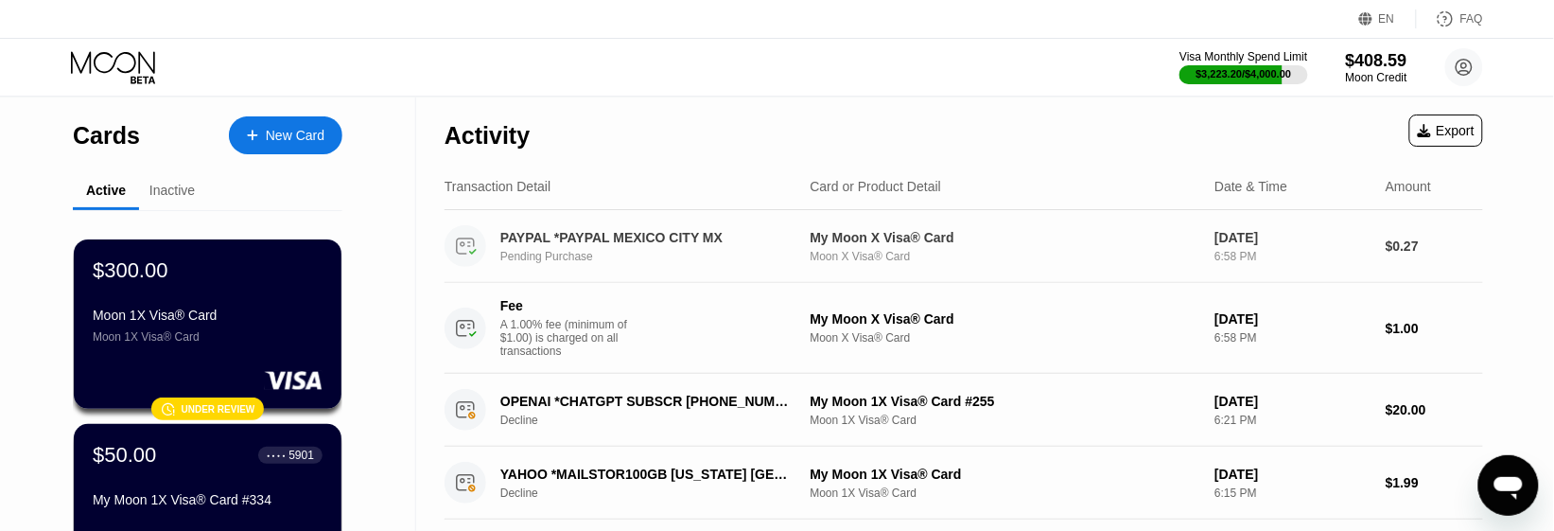
drag, startPoint x: 506, startPoint y: 242, endPoint x: 399, endPoint y: 227, distance: 107.9
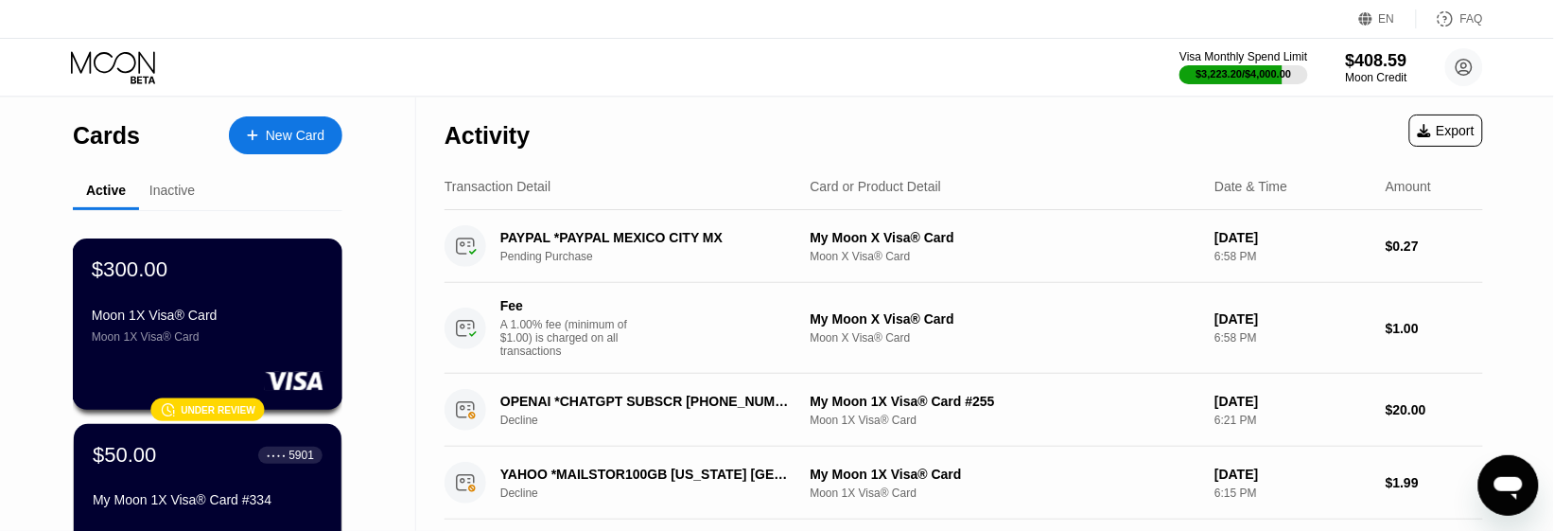
scroll to position [118, 0]
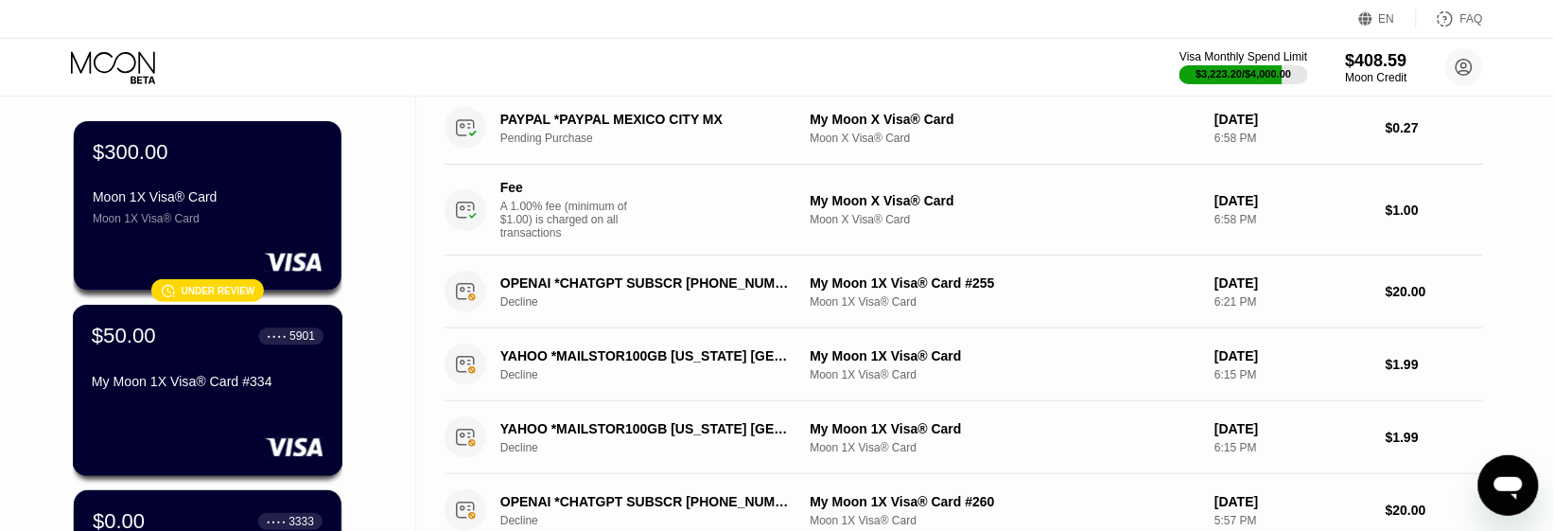
click at [191, 357] on div "$50.00 ● ● ● ● 5901 My Moon 1X Visa® Card #334" at bounding box center [208, 359] width 232 height 73
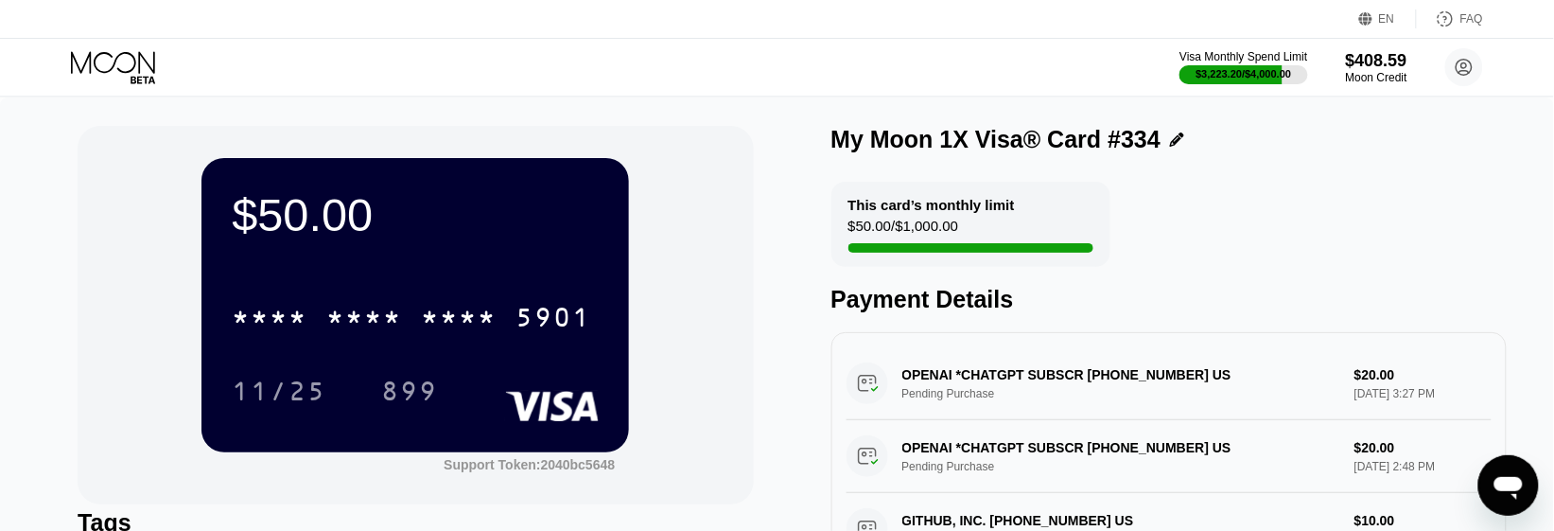
click at [110, 60] on icon at bounding box center [115, 67] width 88 height 33
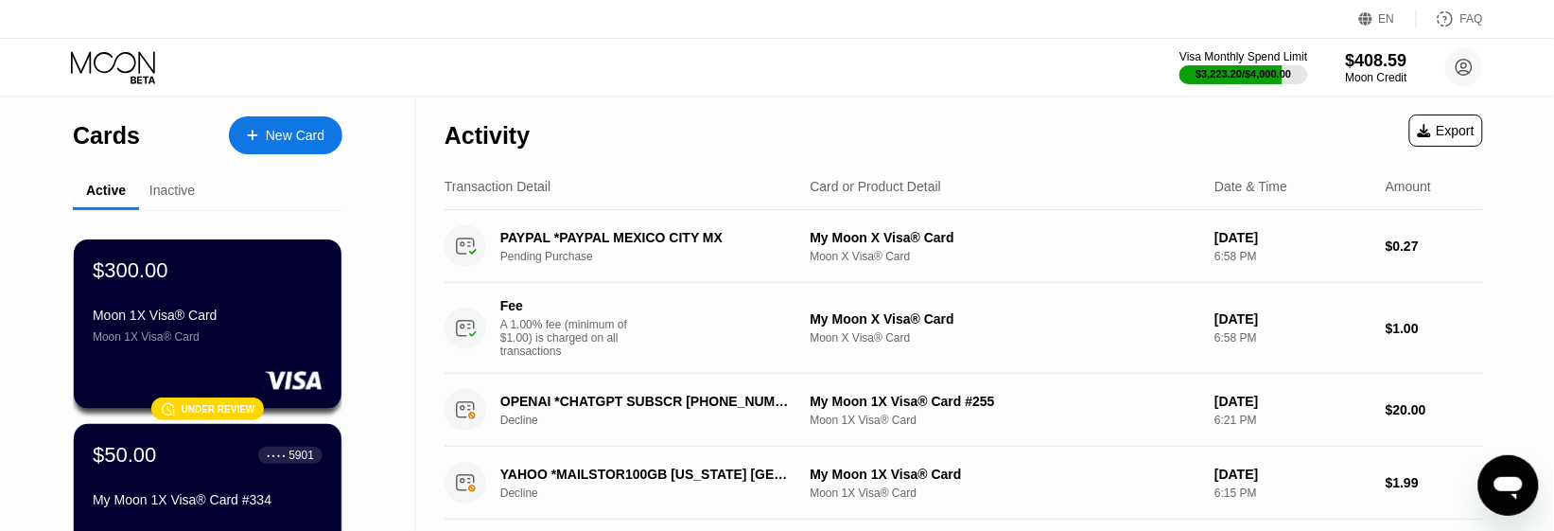
click at [307, 132] on div "New Card" at bounding box center [295, 136] width 59 height 16
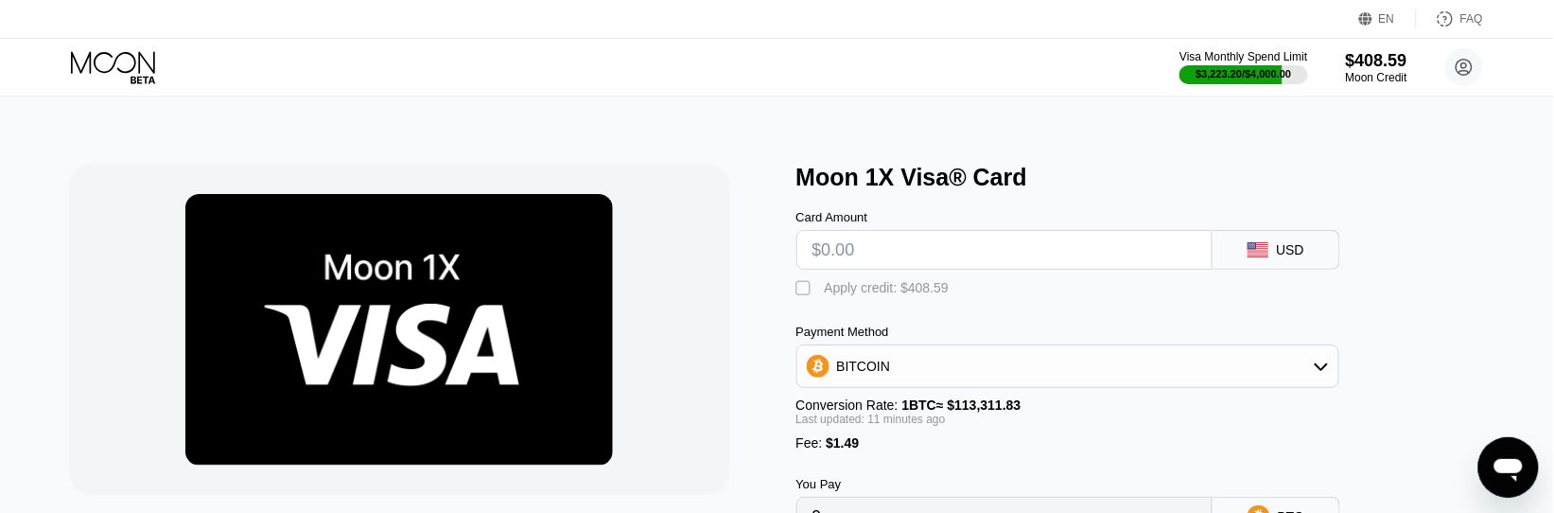
click at [932, 253] on input "text" at bounding box center [1004, 250] width 384 height 38
type input "$100"
type input "0.00089387"
type input "$100"
click at [764, 304] on div "Min: $ 5 , Max: $ 1000 This card only works in The United States" at bounding box center [423, 386] width 708 height 444
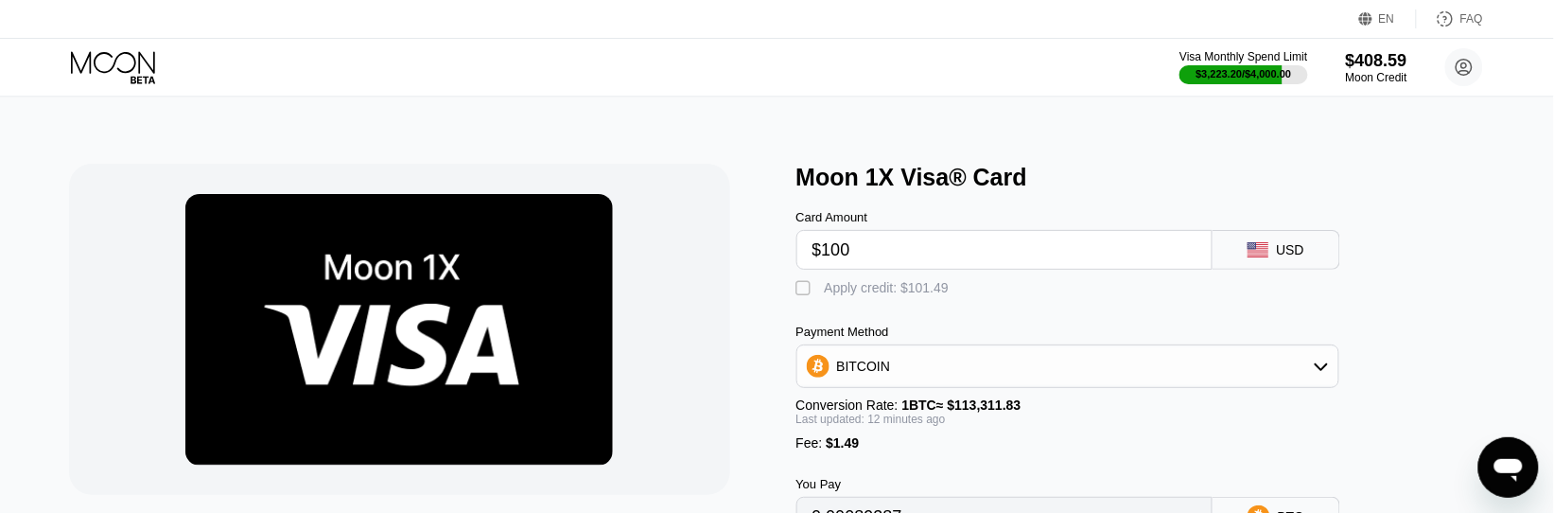
click at [797, 298] on div "" at bounding box center [805, 288] width 19 height 19
type input "0"
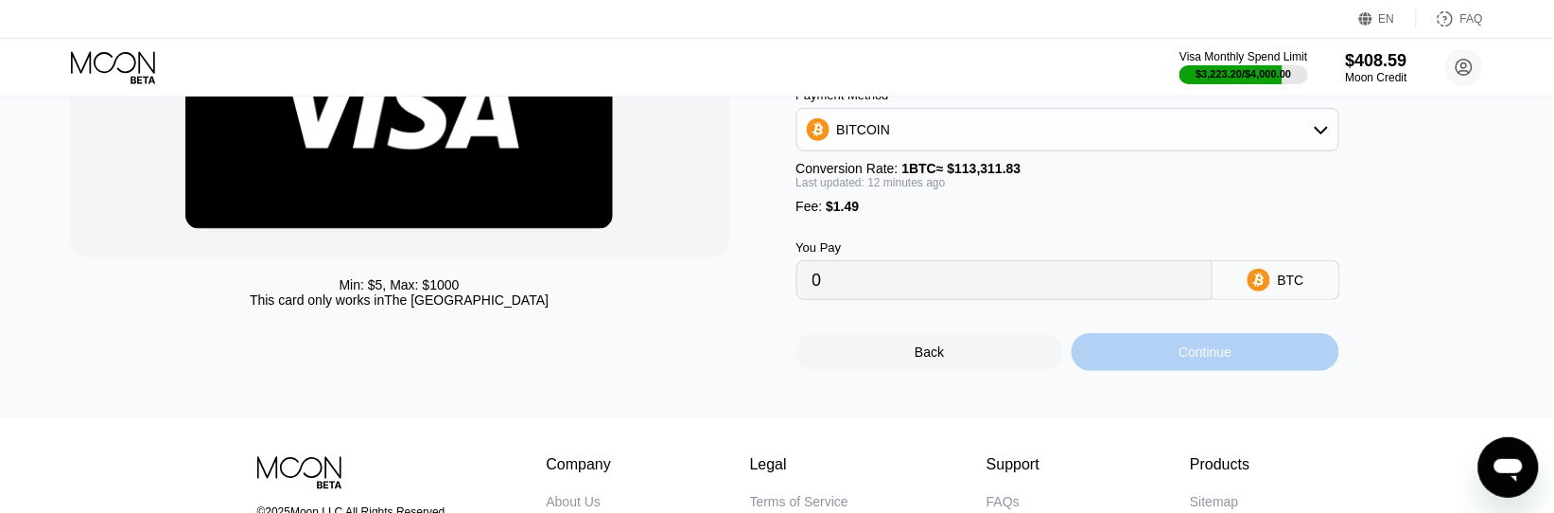
click at [1157, 371] on div "Continue" at bounding box center [1206, 352] width 268 height 38
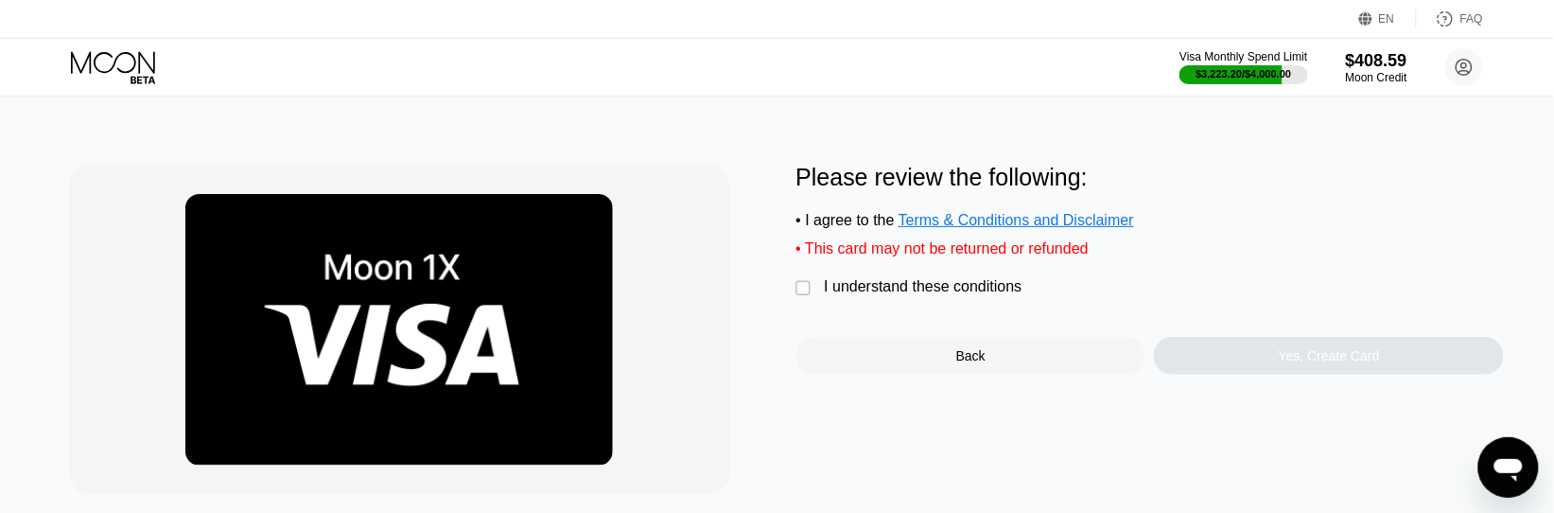
click at [814, 298] on div "" at bounding box center [805, 288] width 19 height 19
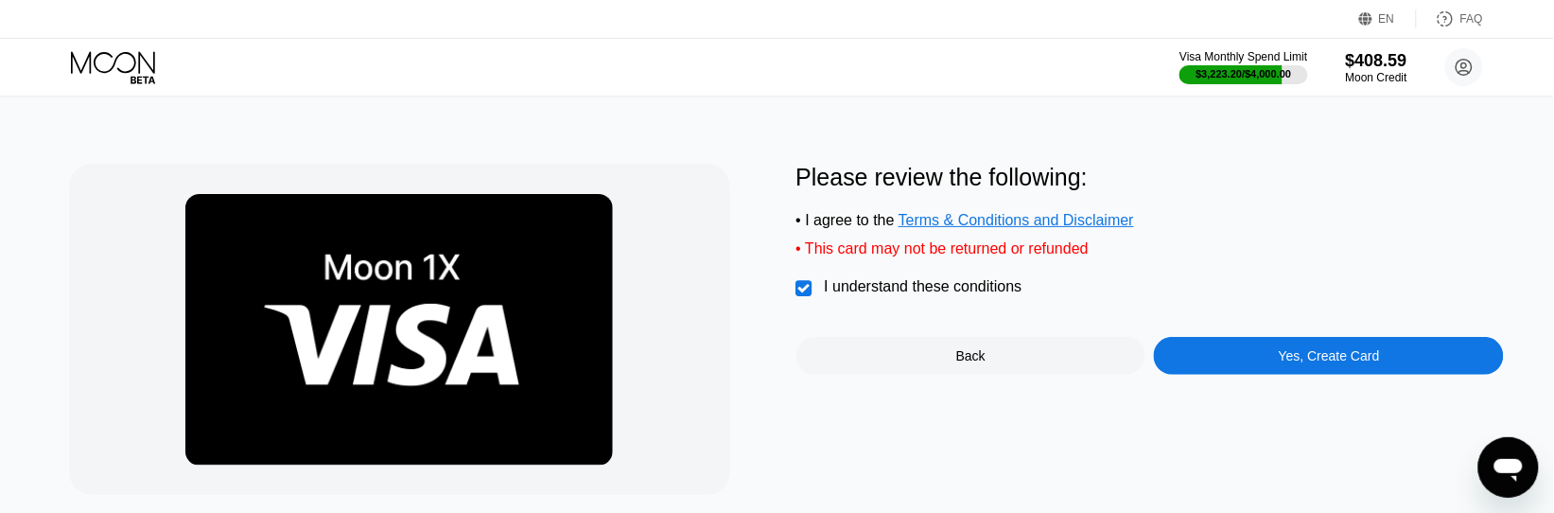
click at [1298, 452] on div "Please review the following: • I agree to the Terms & Conditions and Disclaimer…" at bounding box center [1150, 359] width 708 height 390
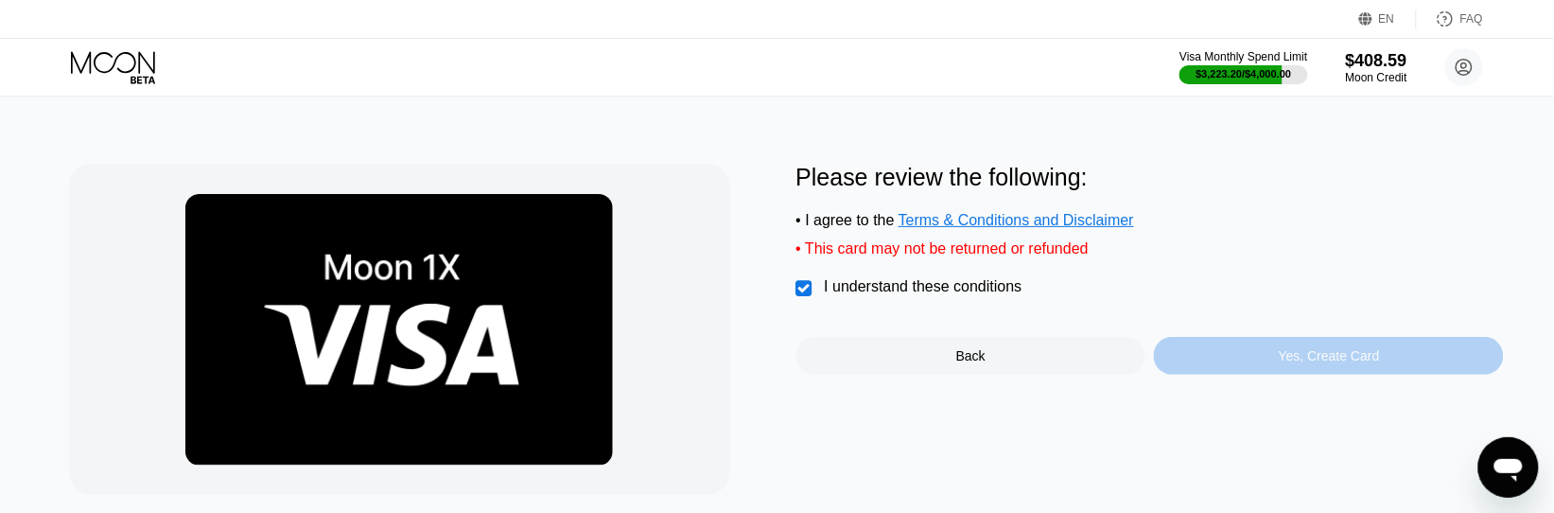
click at [1311, 363] on div "Yes, Create Card" at bounding box center [1329, 355] width 101 height 15
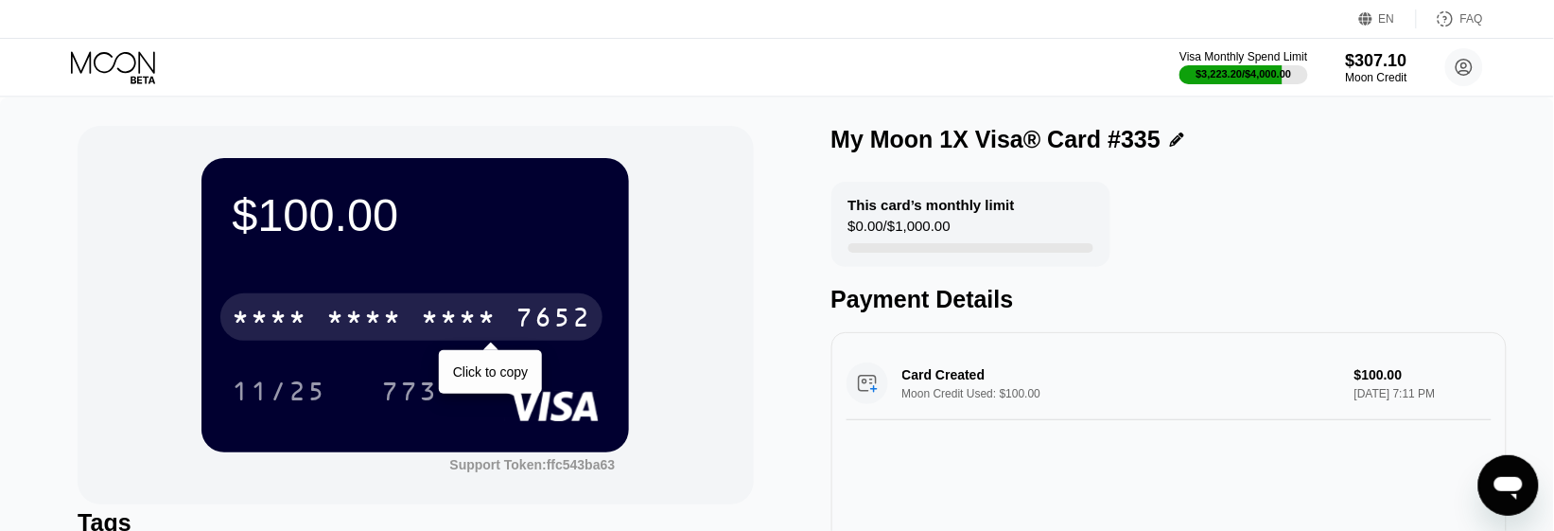
click at [390, 340] on div "* * * * * * * * * * * * 7652" at bounding box center [411, 316] width 382 height 47
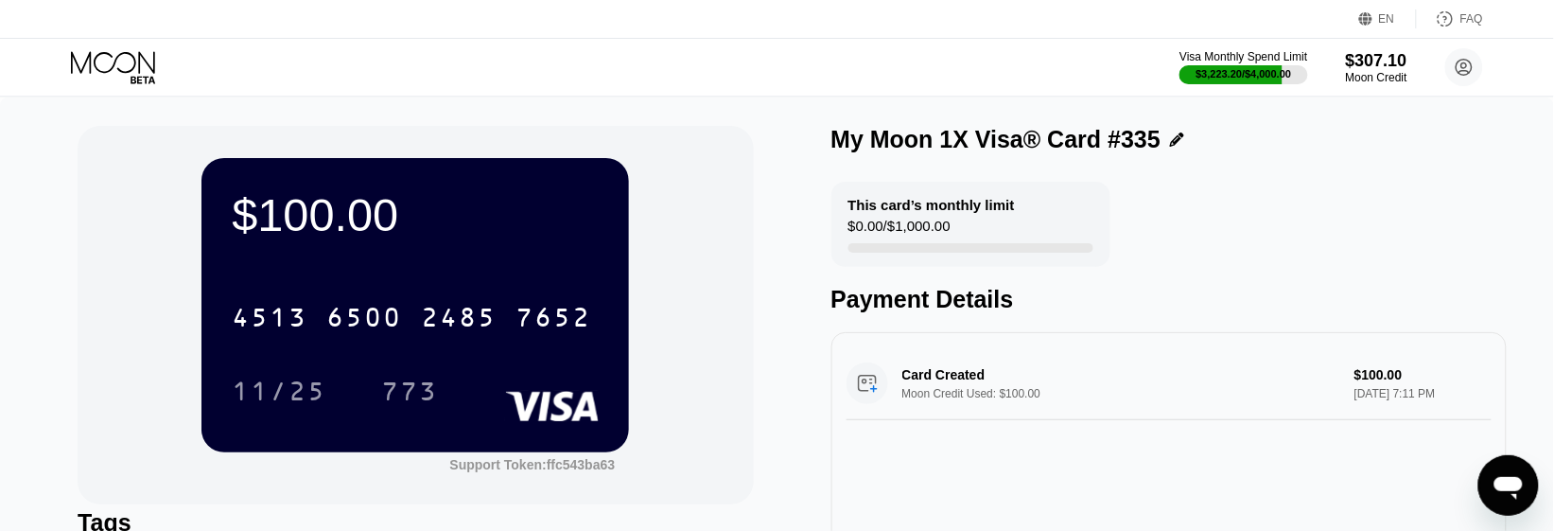
click at [143, 370] on div "$100.00 4513 6500 2485 7652 11/25 773 Support Token: ffc543ba63" at bounding box center [415, 315] width 675 height 378
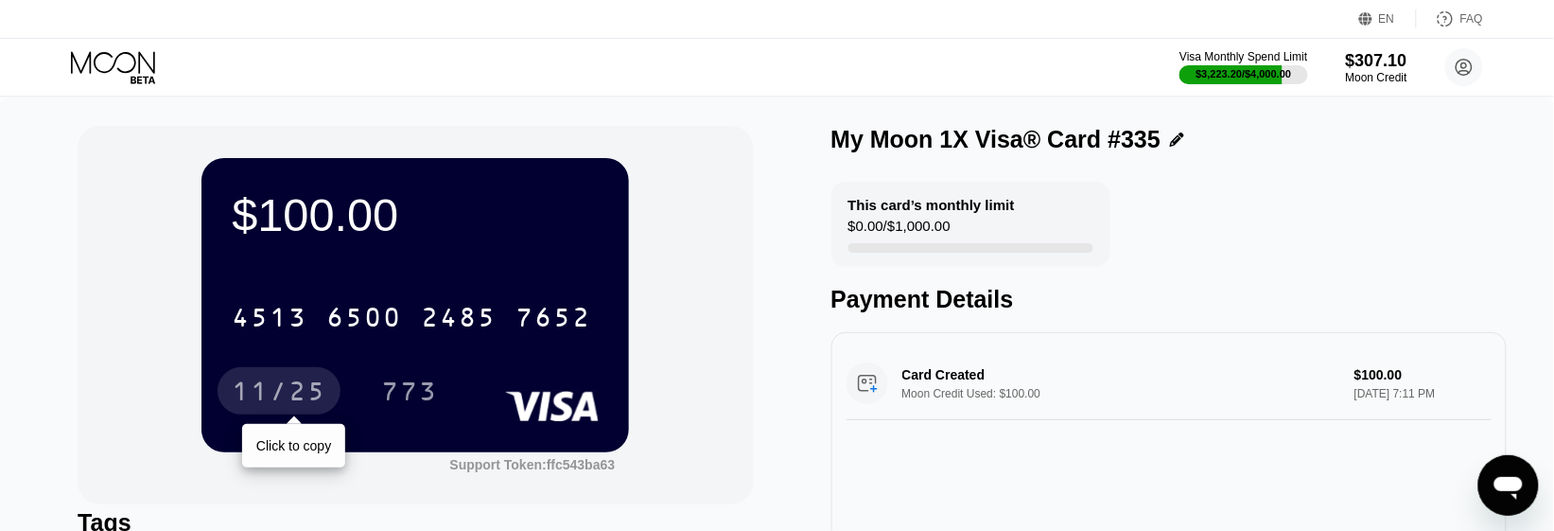
click at [322, 405] on div "11/25" at bounding box center [279, 393] width 95 height 30
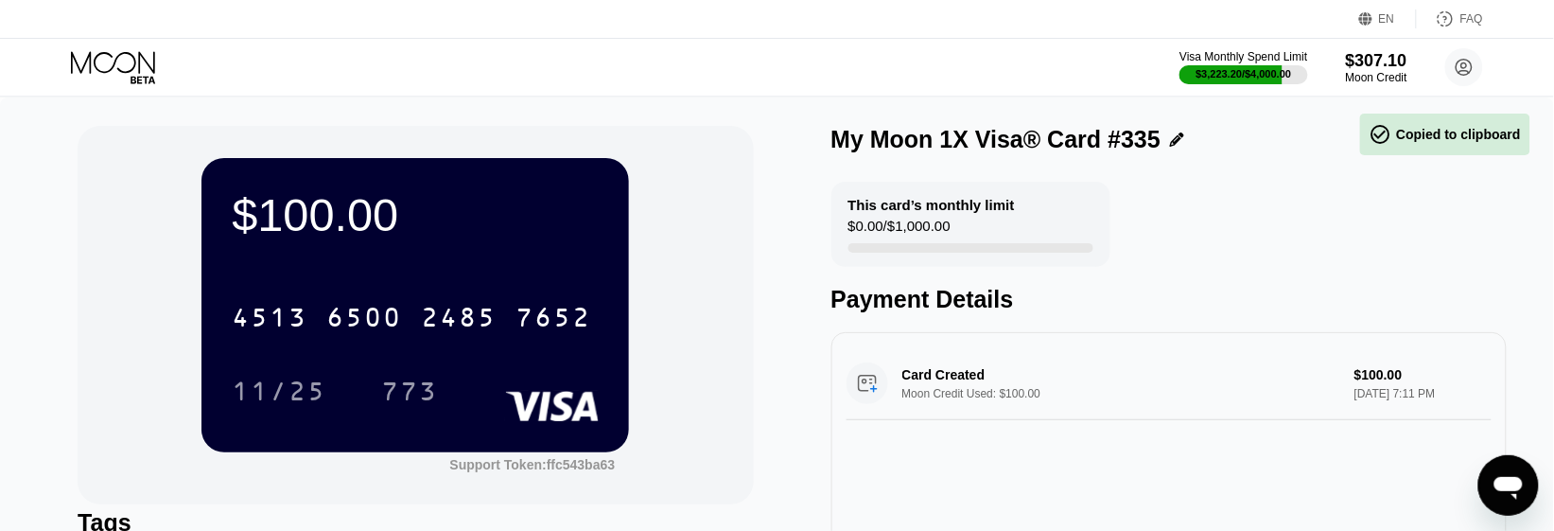
click at [78, 309] on div "$100.00 4513 6500 2485 7652 11/25 773 Support Token: ffc543ba63" at bounding box center [415, 315] width 675 height 378
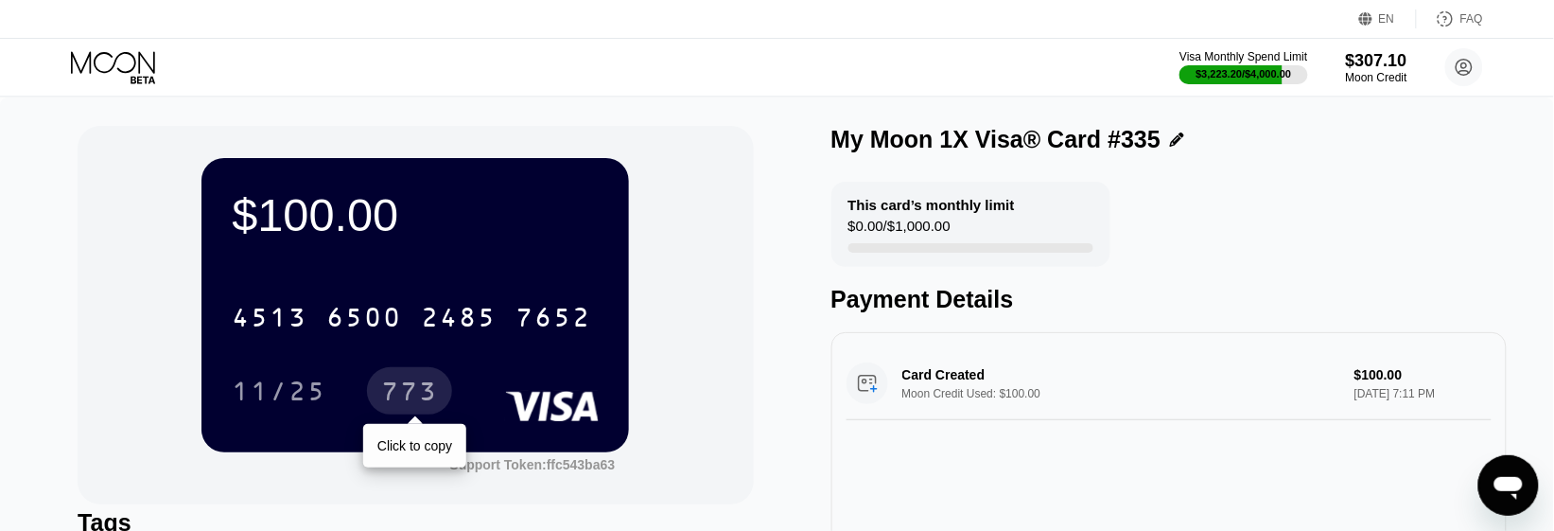
click at [414, 398] on div "773" at bounding box center [409, 393] width 57 height 30
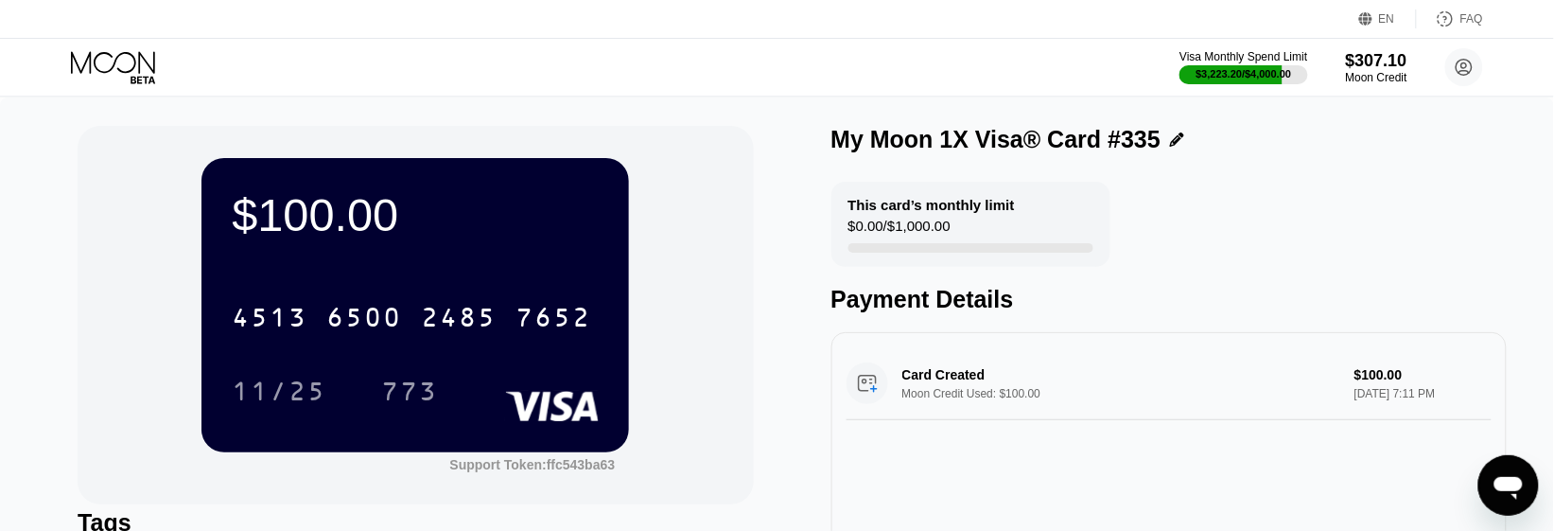
click at [29, 223] on div "$100.00 4513 6500 2485 7652 11/25 773 Support Token: ffc543ba63 Tags Add Tag Ma…" at bounding box center [777, 403] width 1554 height 613
click at [115, 67] on icon at bounding box center [115, 67] width 88 height 33
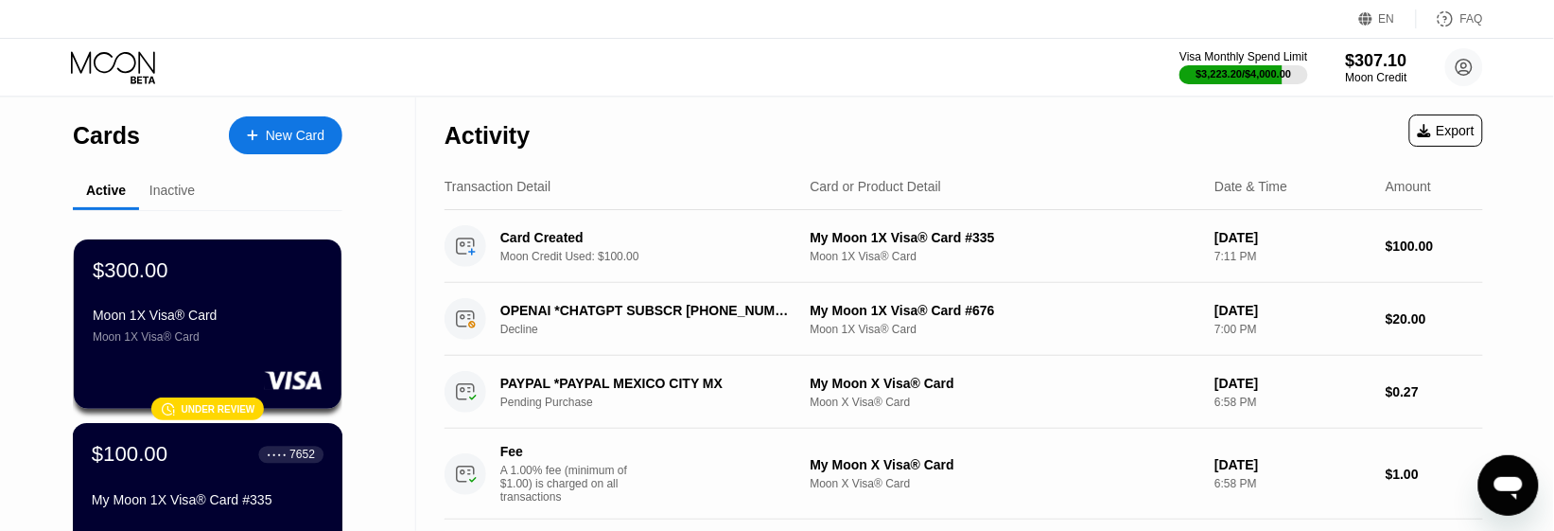
scroll to position [236, 0]
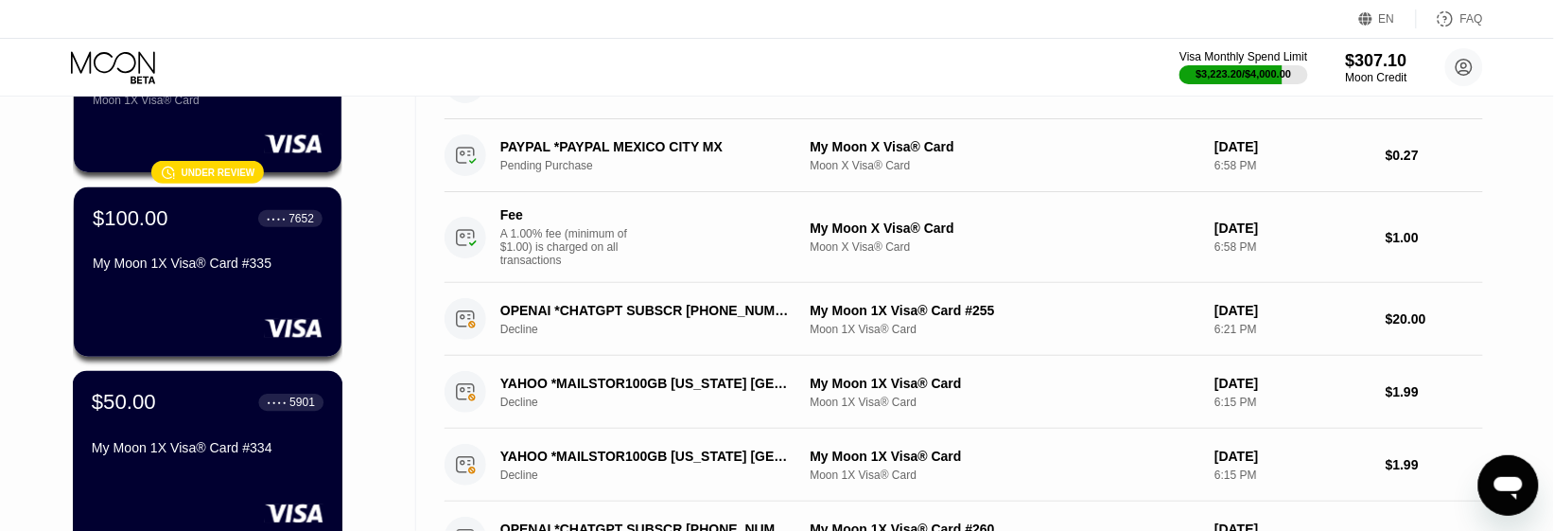
scroll to position [355, 0]
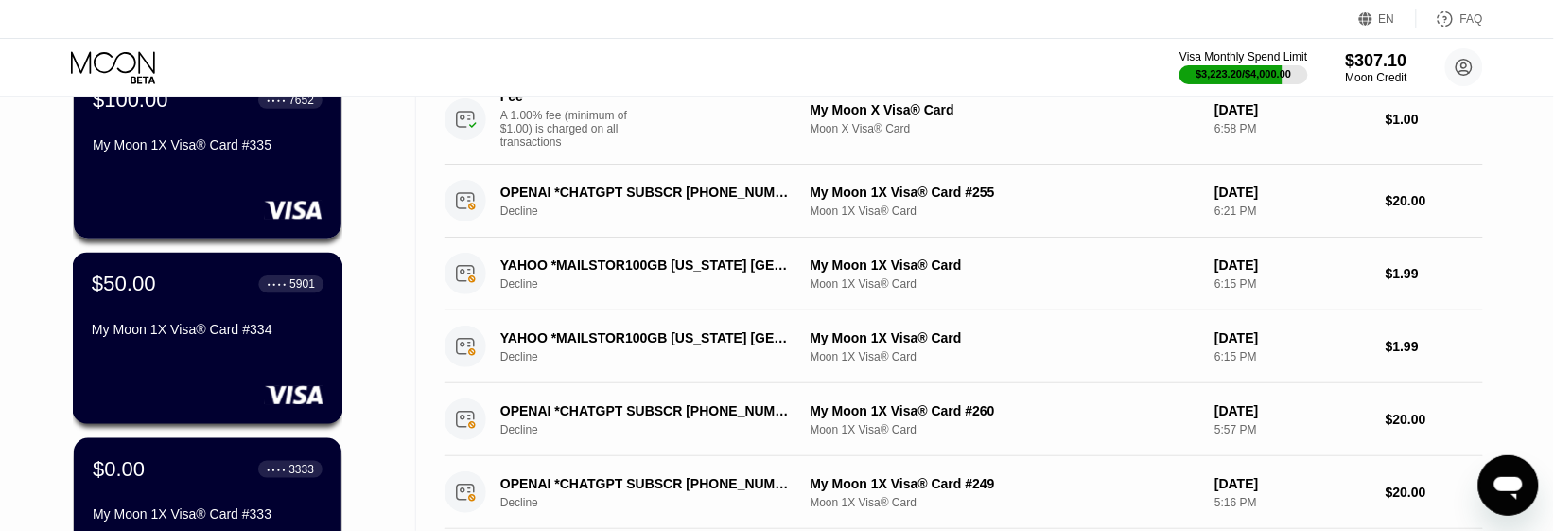
click at [204, 390] on div at bounding box center [208, 394] width 232 height 19
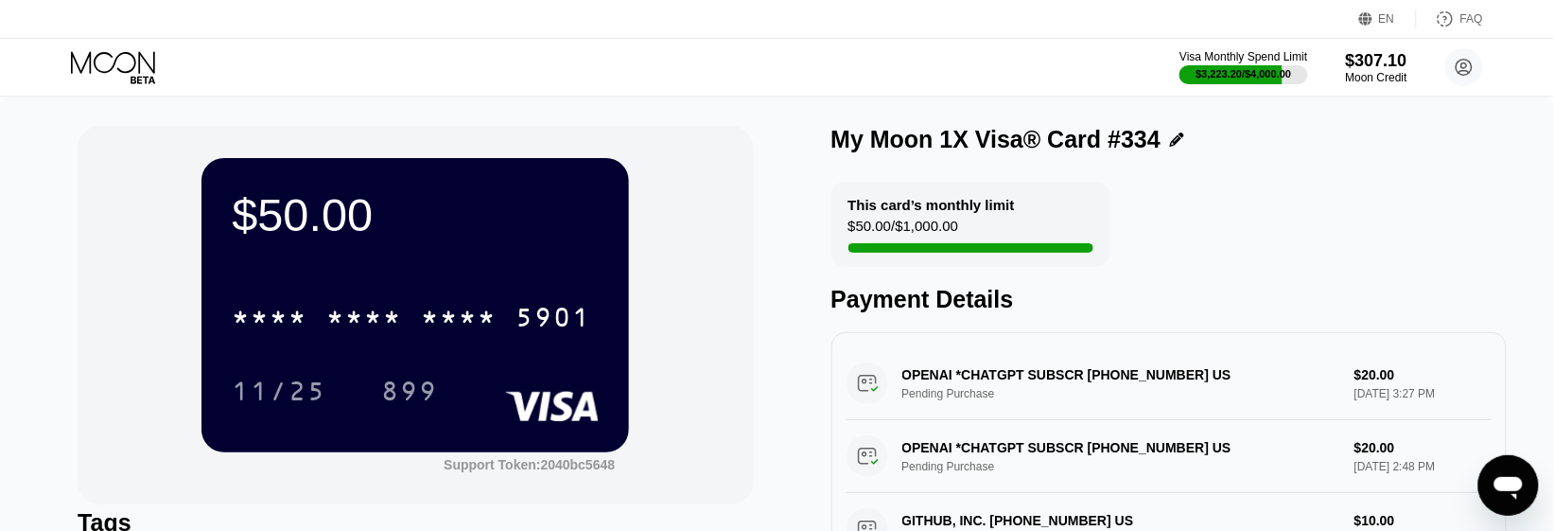
click at [121, 51] on icon at bounding box center [115, 67] width 88 height 33
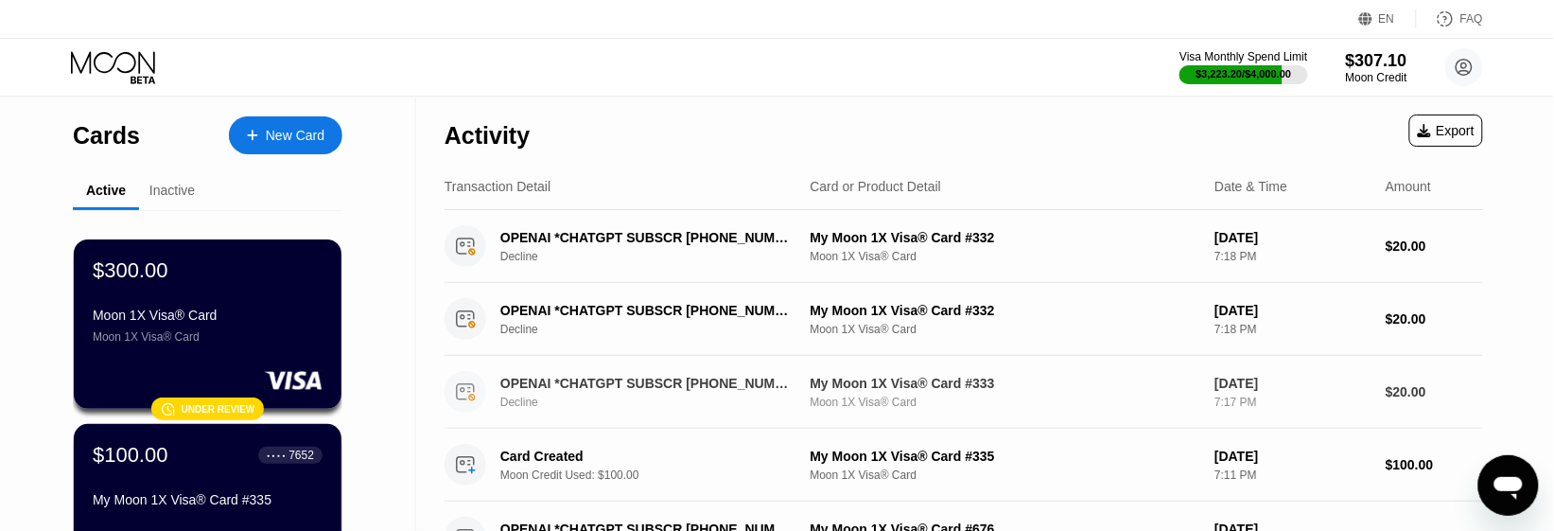
scroll to position [118, 0]
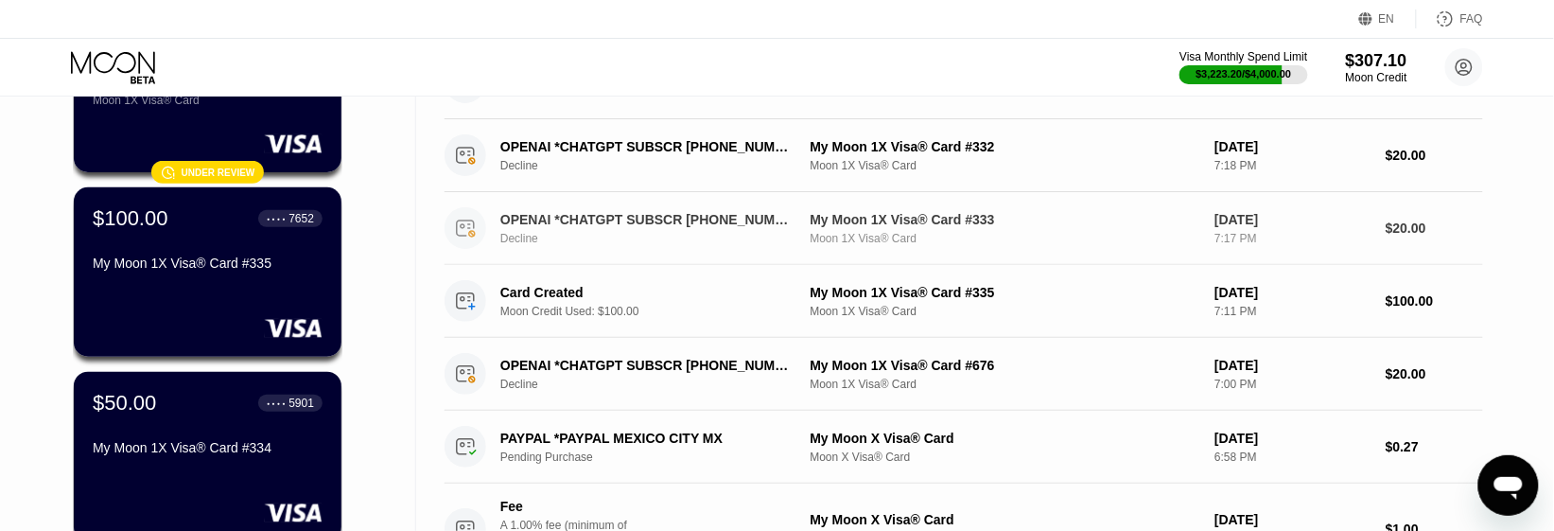
scroll to position [355, 0]
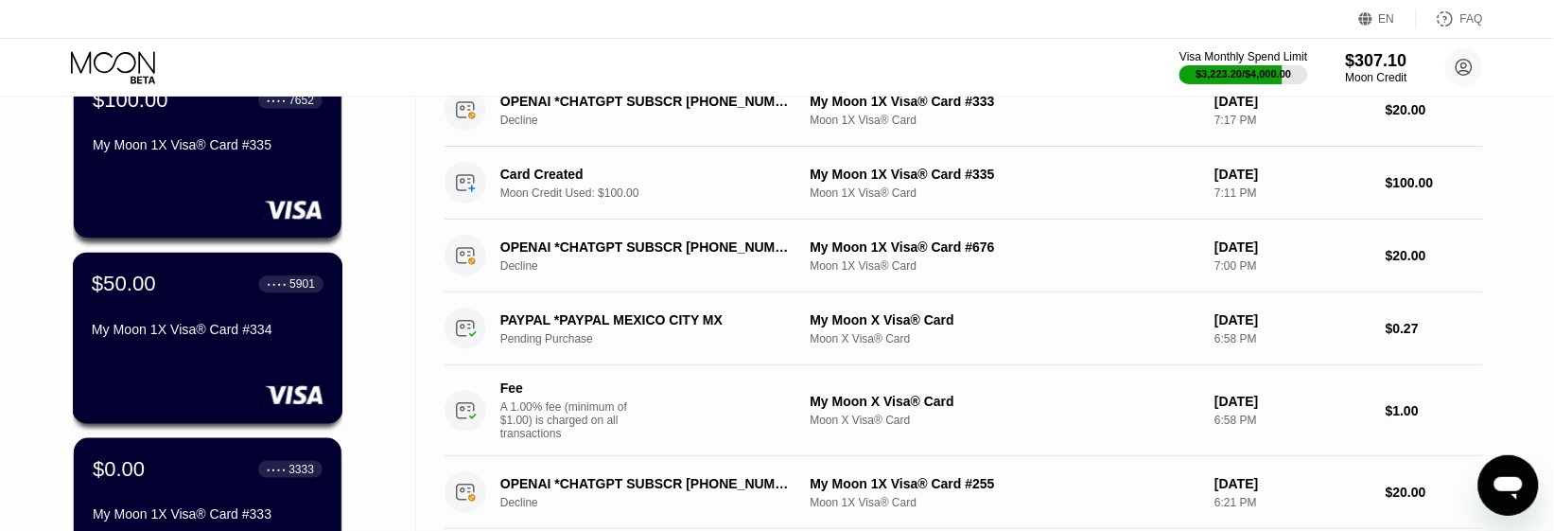
click at [271, 327] on div "My Moon 1X Visa® Card #334" at bounding box center [208, 329] width 232 height 15
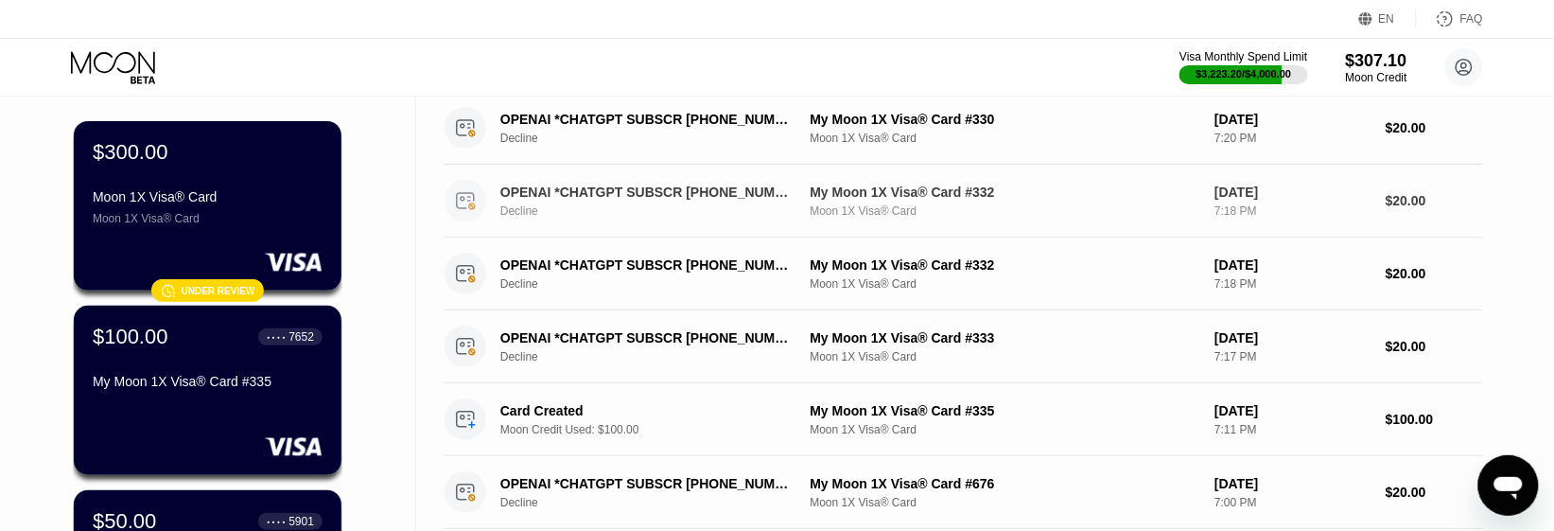
scroll to position [236, 0]
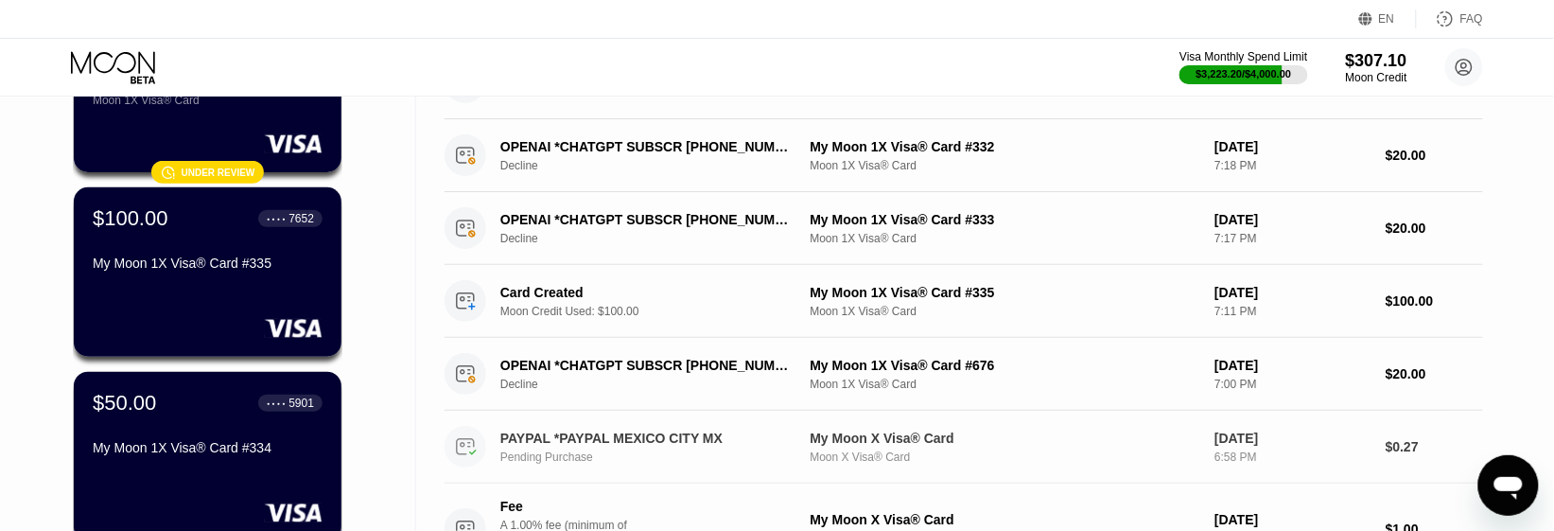
click at [592, 443] on div "PAYPAL *PAYPAL MEXICO CITY MX" at bounding box center [646, 437] width 293 height 15
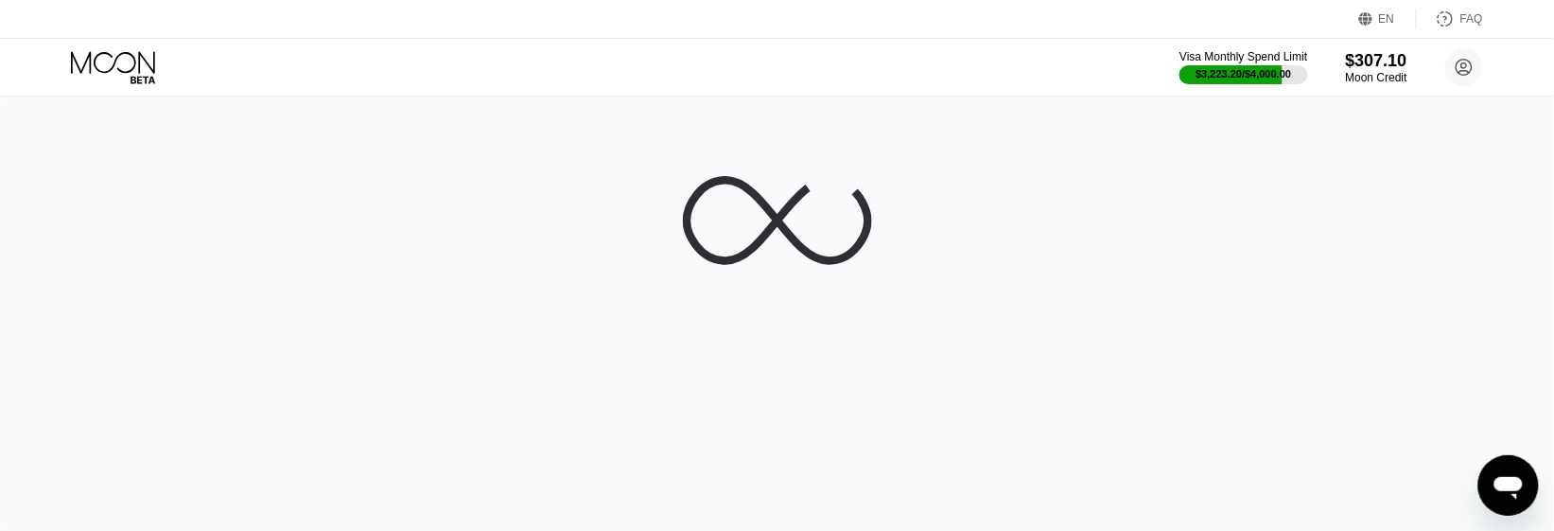
click at [759, 444] on div at bounding box center [777, 313] width 1554 height 433
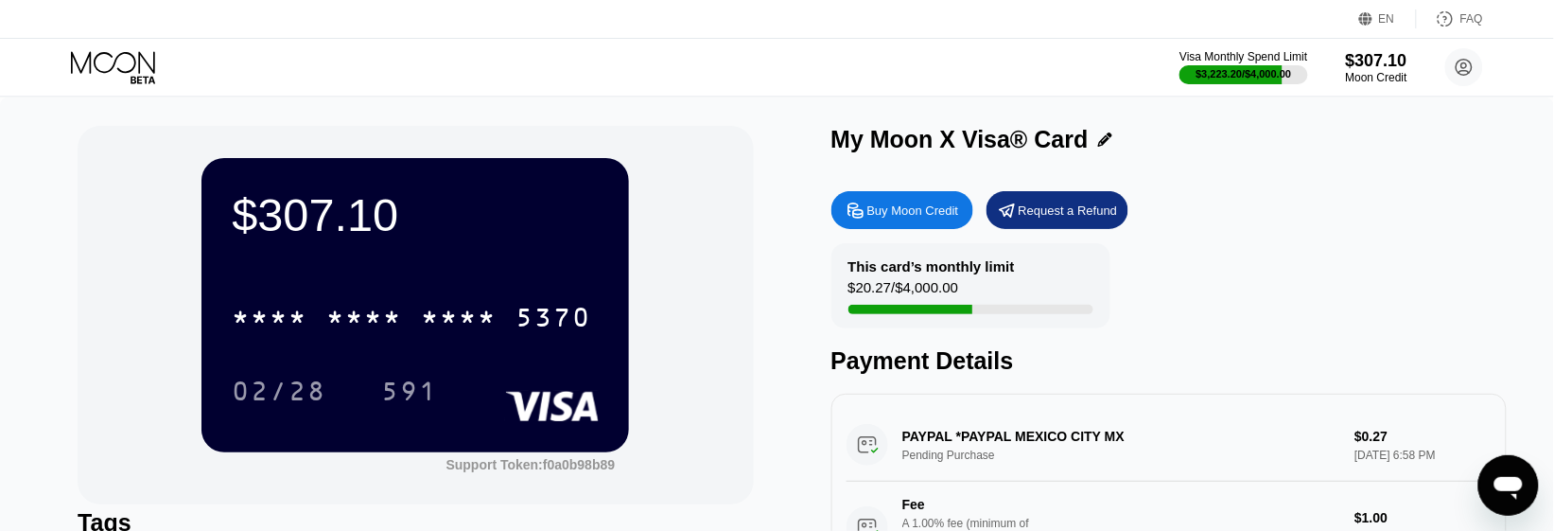
click at [133, 60] on icon at bounding box center [115, 67] width 88 height 33
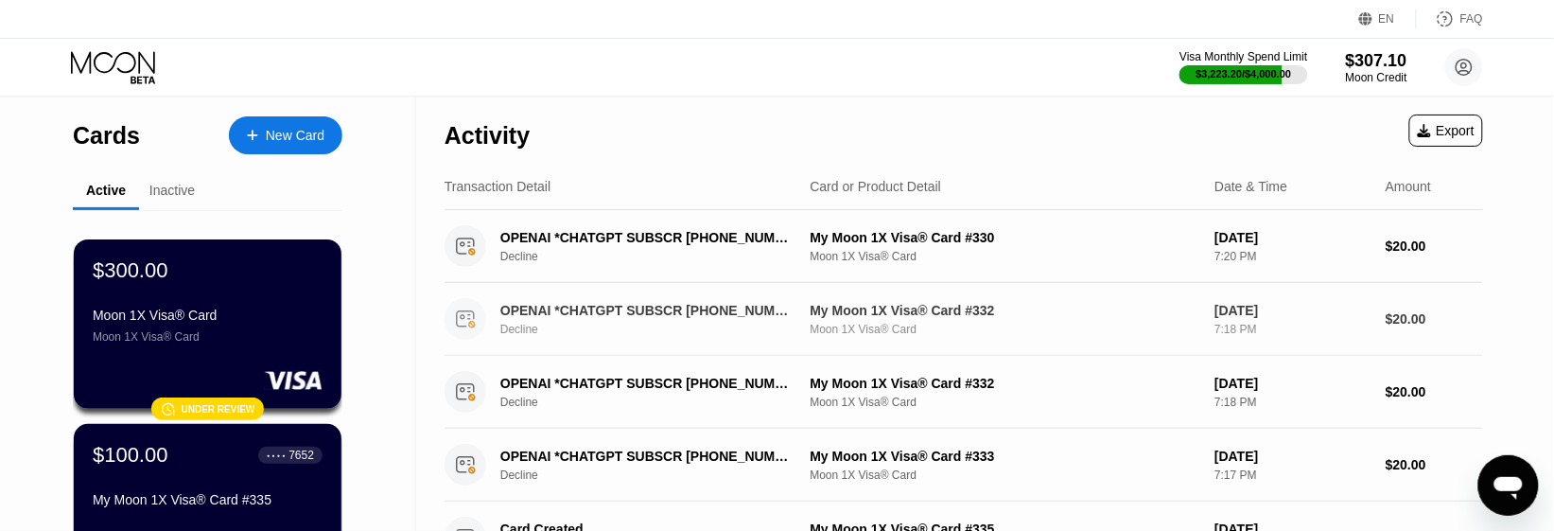
scroll to position [355, 0]
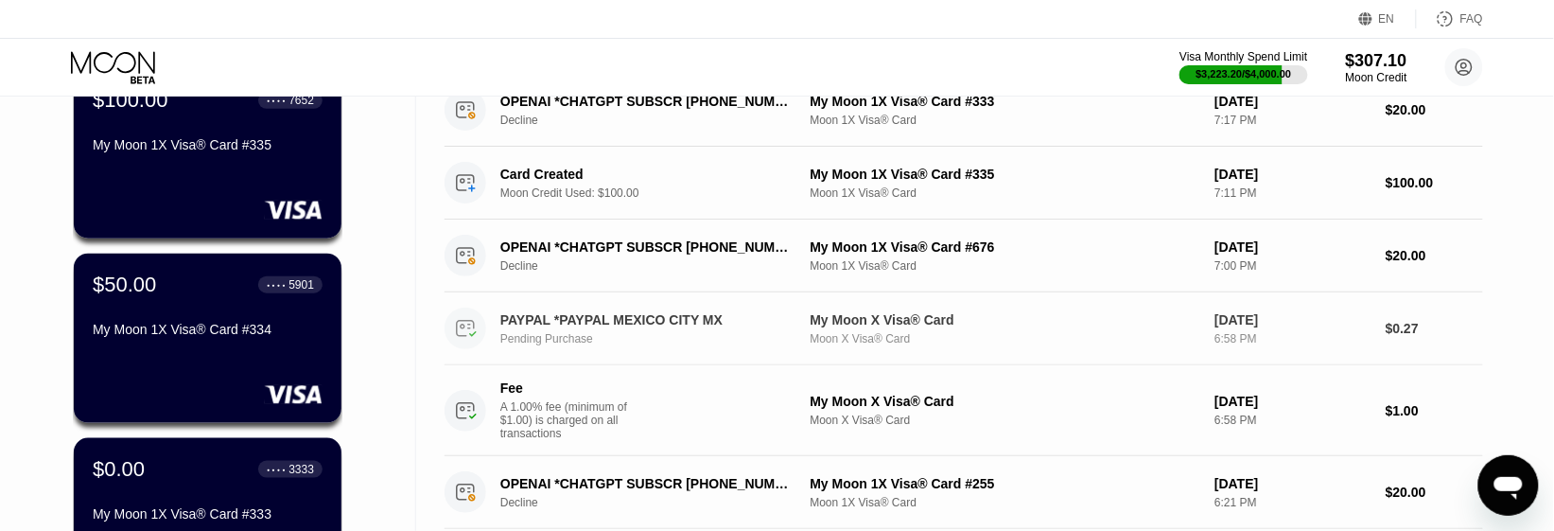
click at [655, 327] on div "PAYPAL *PAYPAL MEXICO CITY MX" at bounding box center [646, 319] width 293 height 15
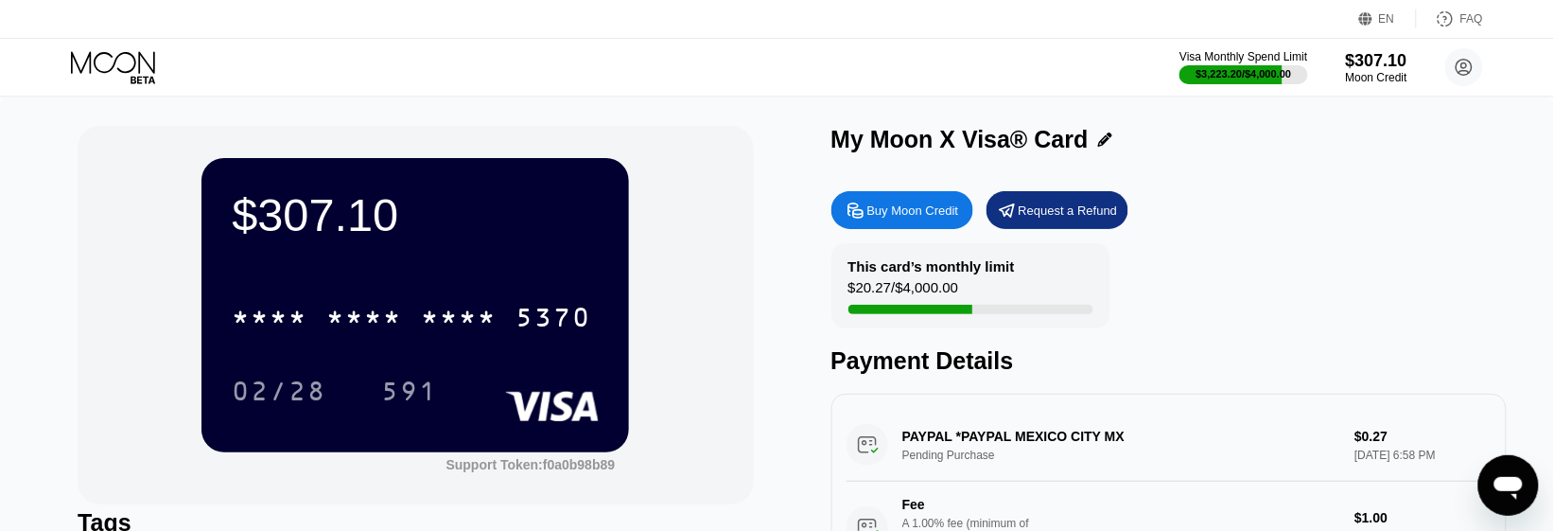
click at [1026, 435] on div "PAYPAL *PAYPAL MEXICO CITY MX Pending Purchase $0.27 Sep 21, 2025 6:58 PM Fee A…" at bounding box center [1168, 491] width 645 height 164
click at [900, 436] on div "PAYPAL *PAYPAL MEXICO CITY MX Pending Purchase $0.27 Sep 21, 2025 6:58 PM Fee A…" at bounding box center [1168, 491] width 645 height 164
click at [933, 436] on div "PAYPAL *PAYPAL MEXICO CITY MX Pending Purchase $0.27 Sep 21, 2025 6:58 PM Fee A…" at bounding box center [1168, 491] width 645 height 164
click at [958, 436] on div "PAYPAL *PAYPAL MEXICO CITY MX Pending Purchase $0.27 Sep 21, 2025 6:58 PM Fee A…" at bounding box center [1168, 491] width 645 height 164
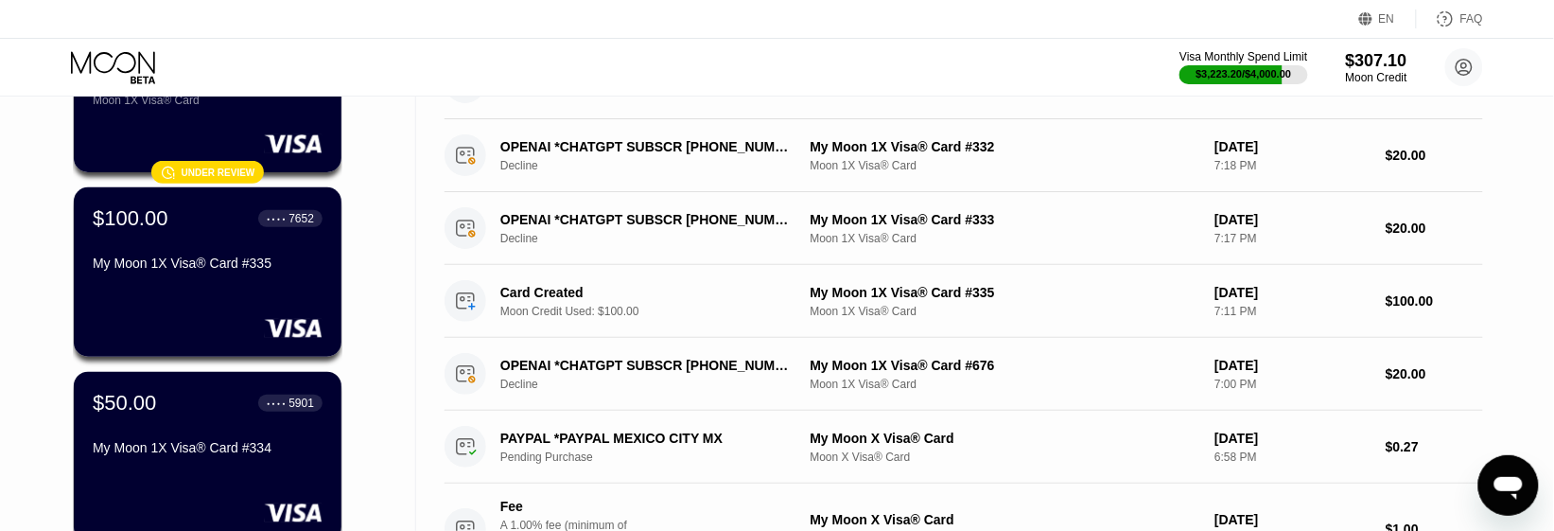
scroll to position [355, 0]
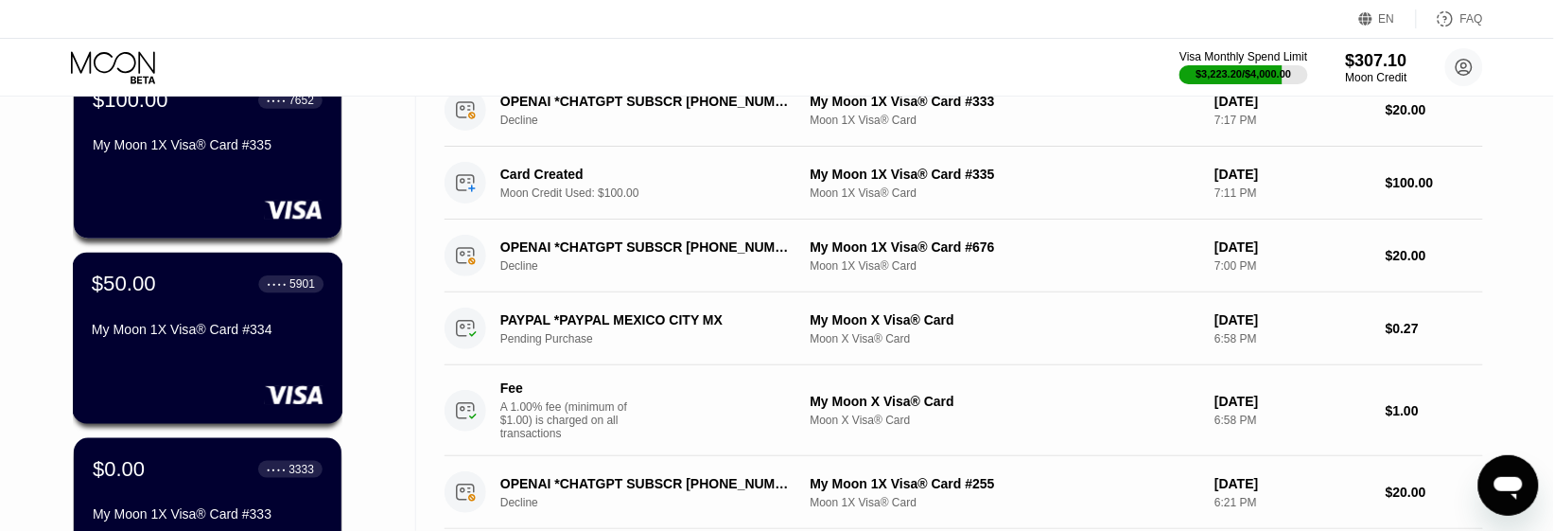
click at [163, 355] on div "$50.00 ● ● ● ● 5901 My Moon 1X Visa® Card #334" at bounding box center [208, 338] width 270 height 171
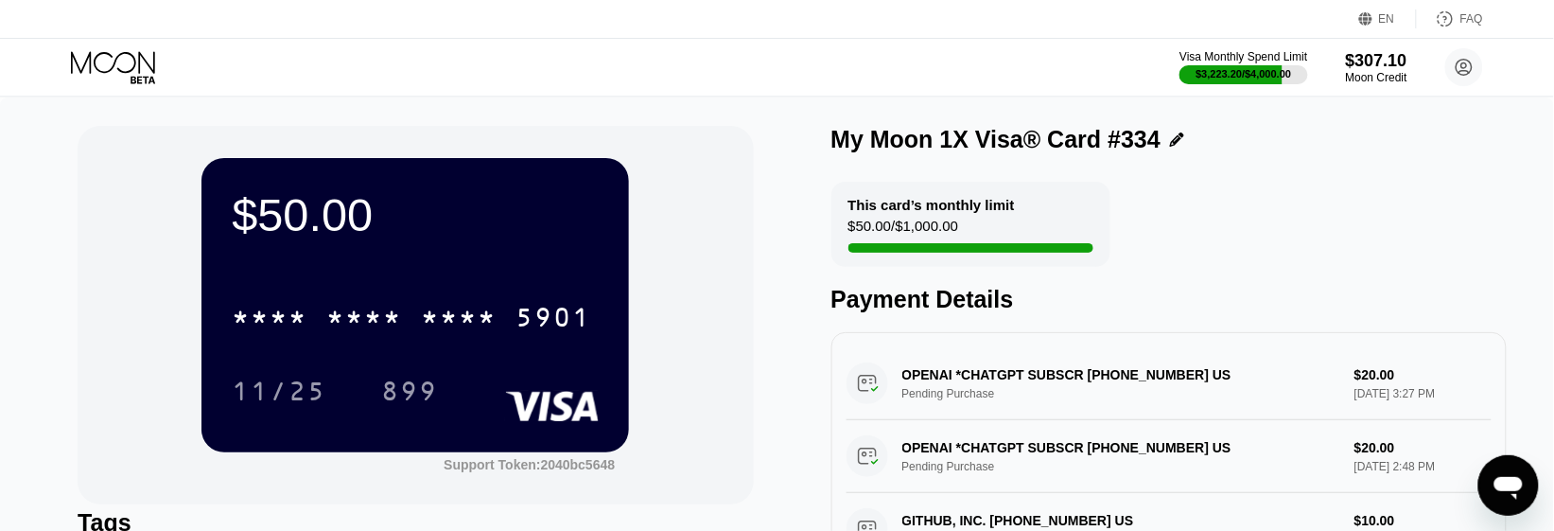
click at [129, 71] on icon at bounding box center [113, 62] width 84 height 22
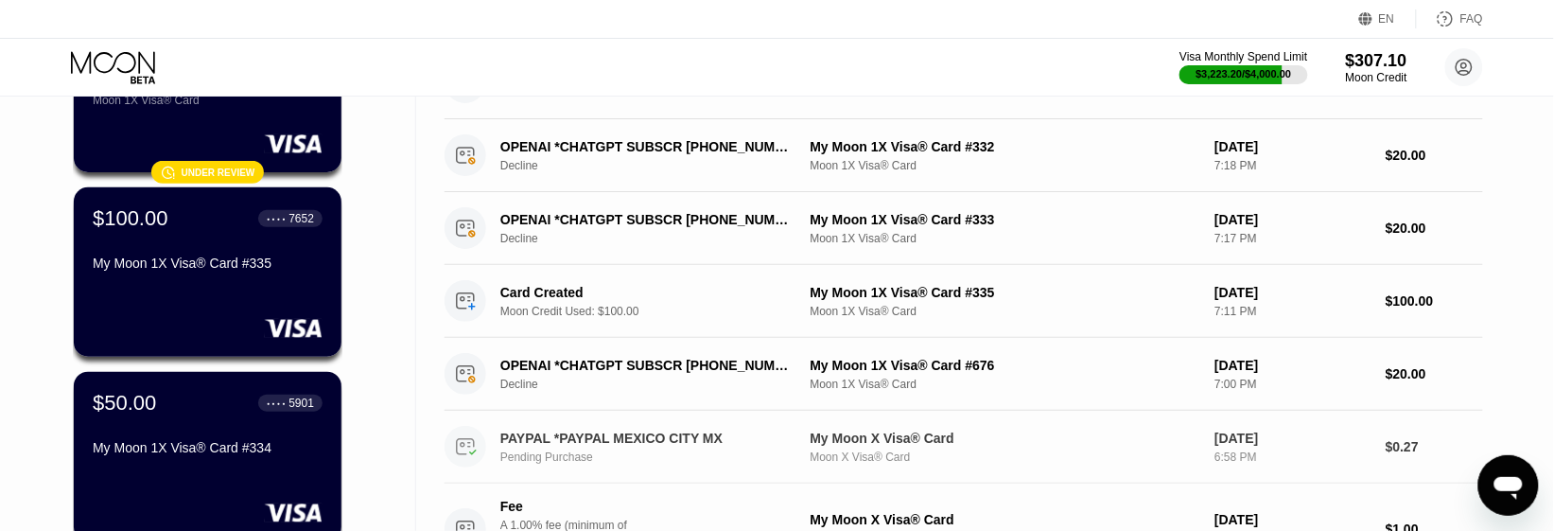
scroll to position [355, 0]
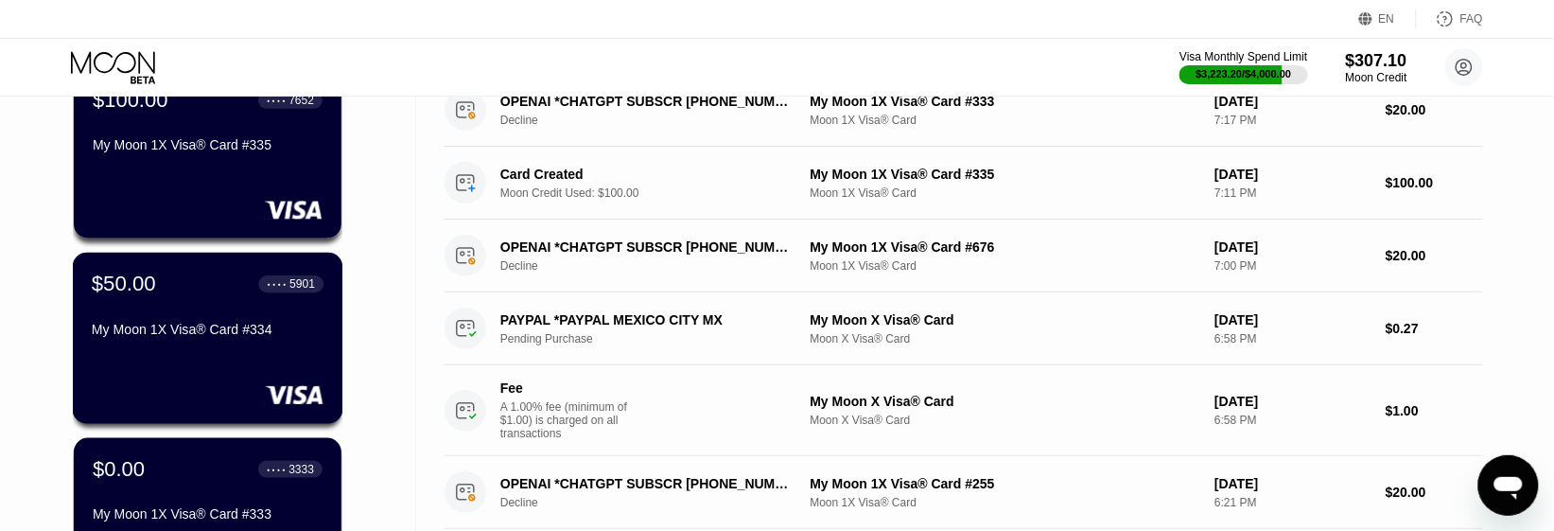
click at [167, 332] on div "My Moon 1X Visa® Card #334" at bounding box center [208, 329] width 232 height 15
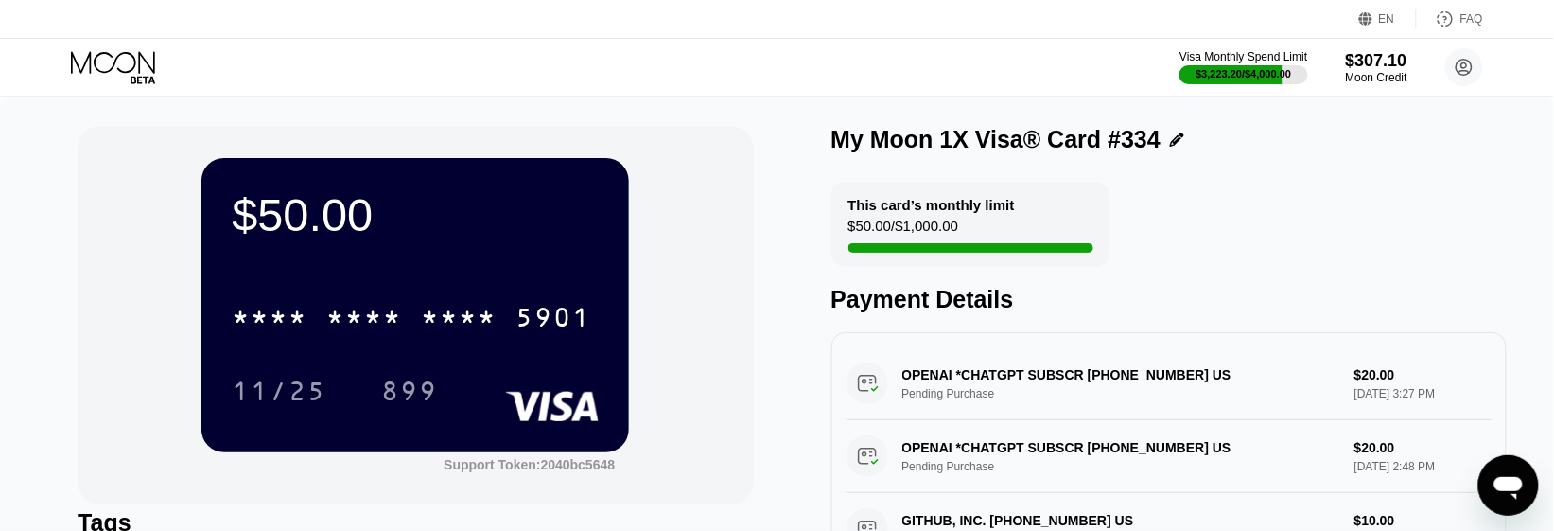
click at [97, 59] on icon at bounding box center [115, 67] width 88 height 33
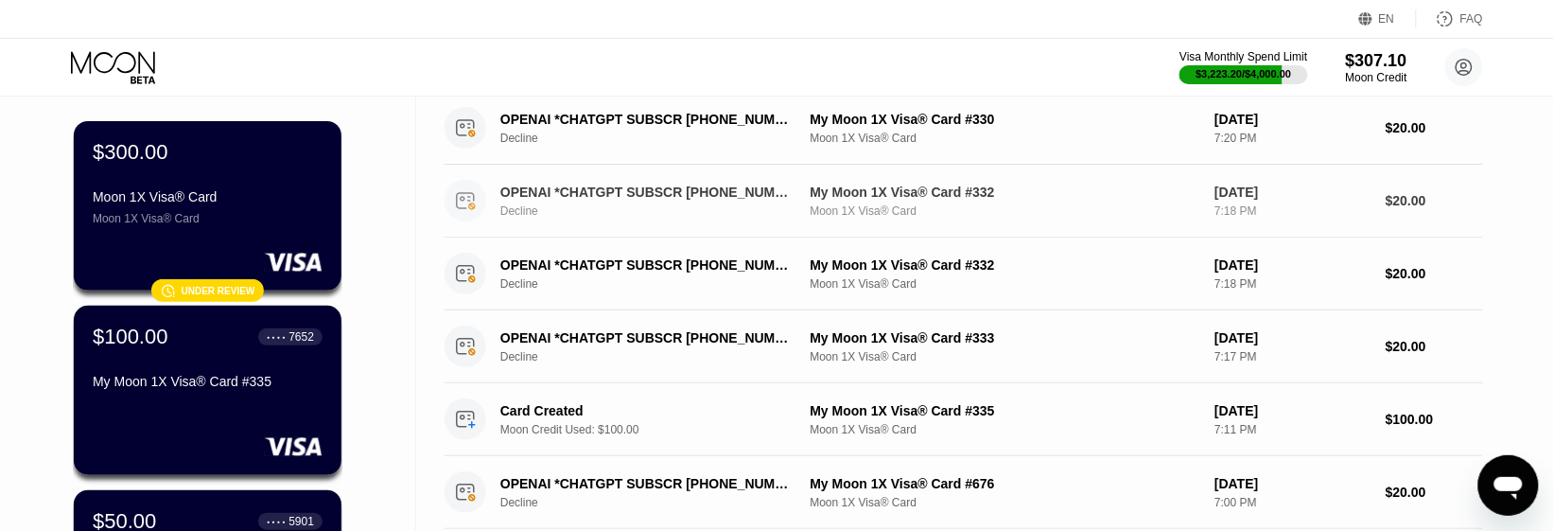
scroll to position [236, 0]
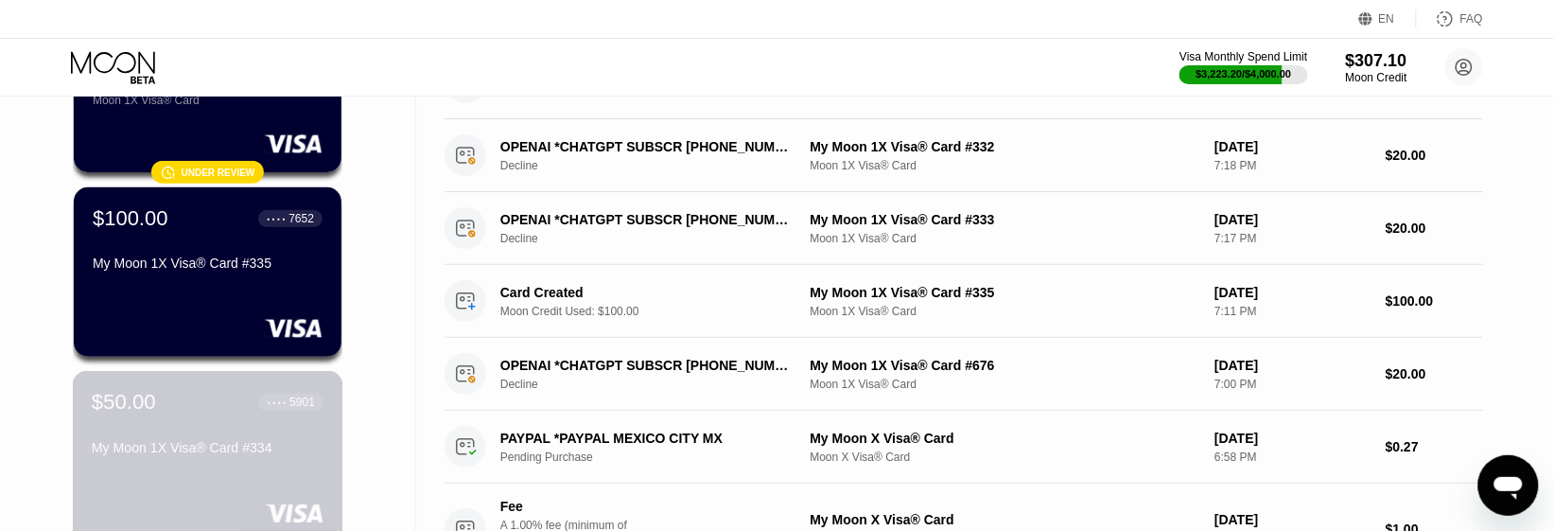
click at [236, 385] on div "$50.00 ● ● ● ● 5901 My Moon 1X Visa® Card #334" at bounding box center [208, 456] width 270 height 171
